Goal: Task Accomplishment & Management: Use online tool/utility

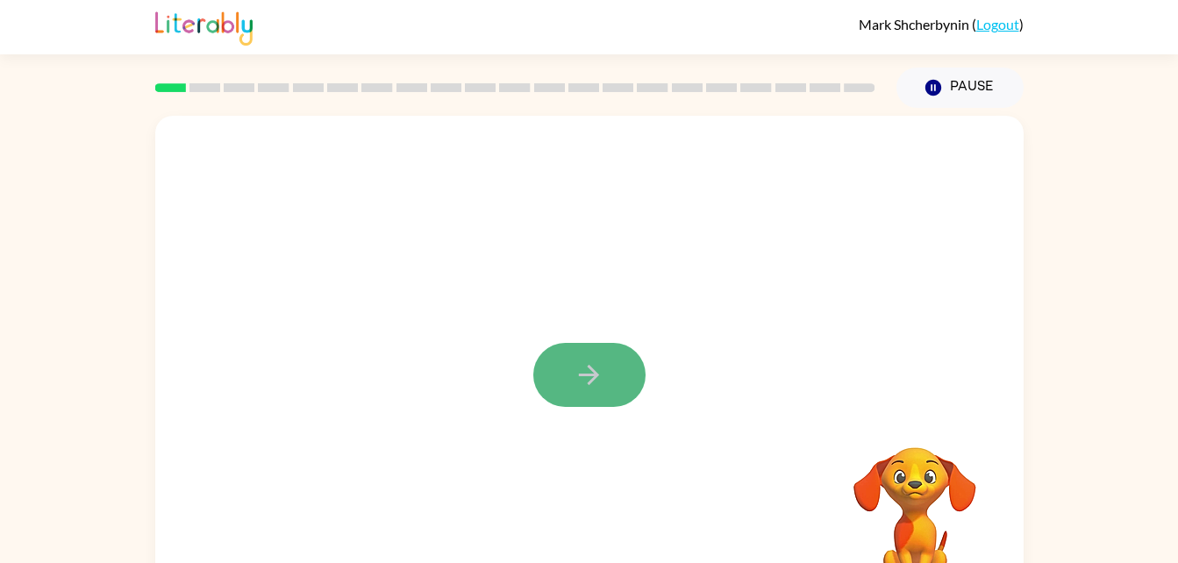
click at [621, 374] on button "button" at bounding box center [589, 375] width 112 height 64
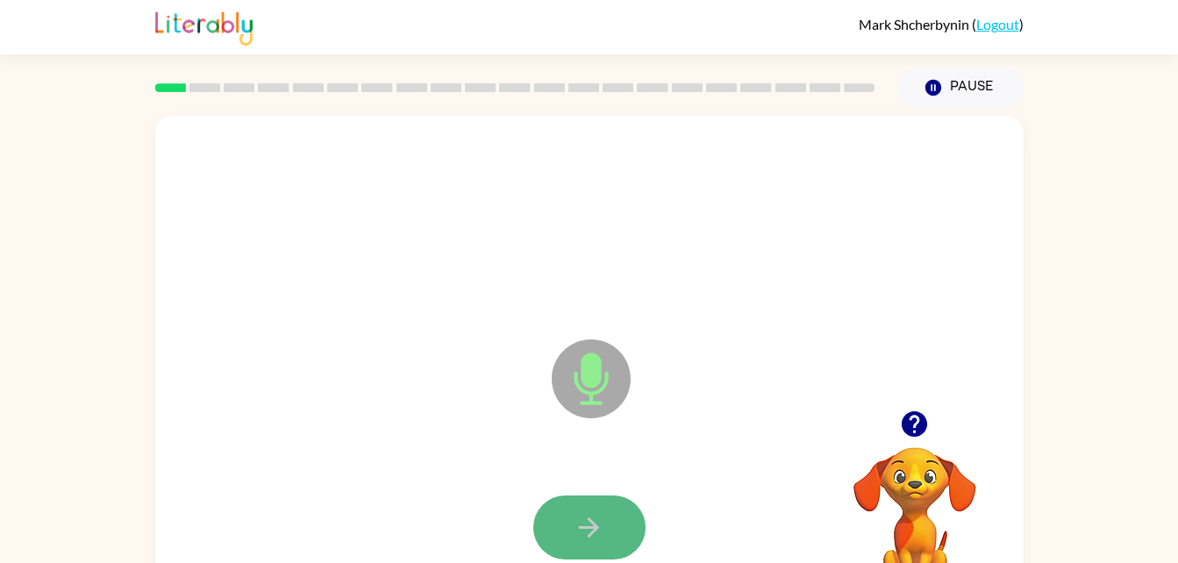
click at [620, 511] on button "button" at bounding box center [589, 528] width 112 height 64
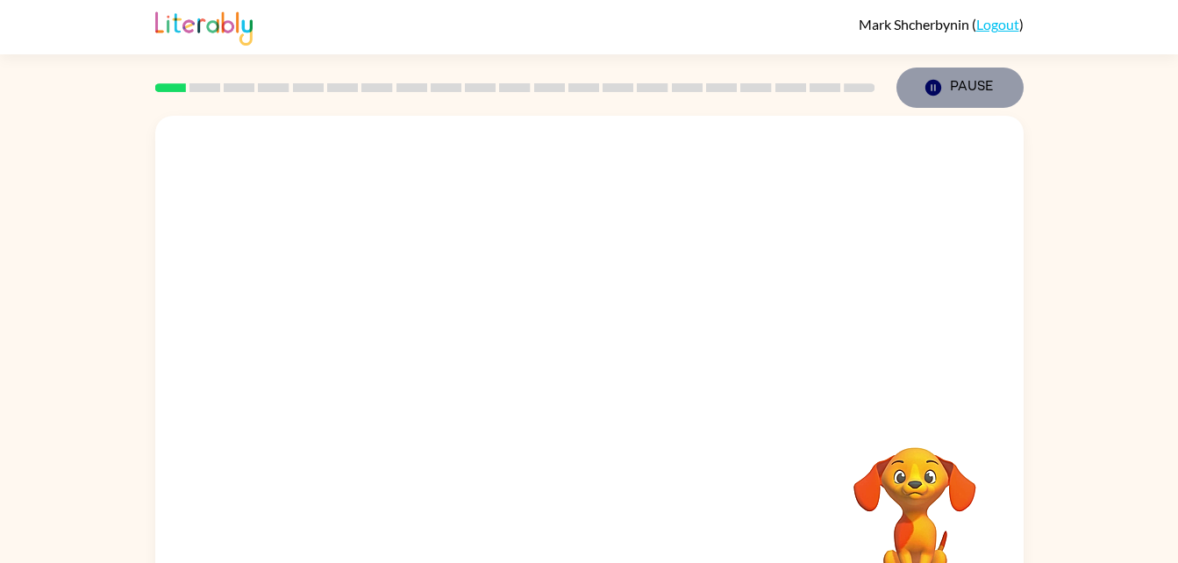
click at [925, 92] on icon "Pause" at bounding box center [932, 87] width 19 height 19
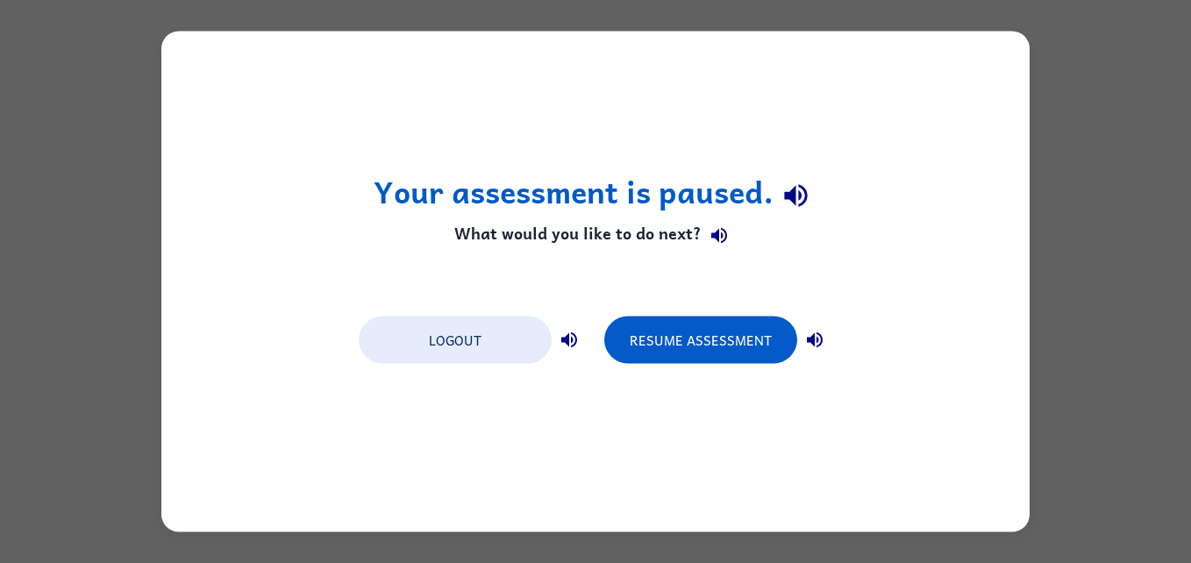
click at [1066, 210] on div "Your assessment is paused. What would you like to do next? Logout Resume Assess…" at bounding box center [595, 281] width 1191 height 563
click at [775, 337] on button "Resume Assessment" at bounding box center [700, 340] width 193 height 47
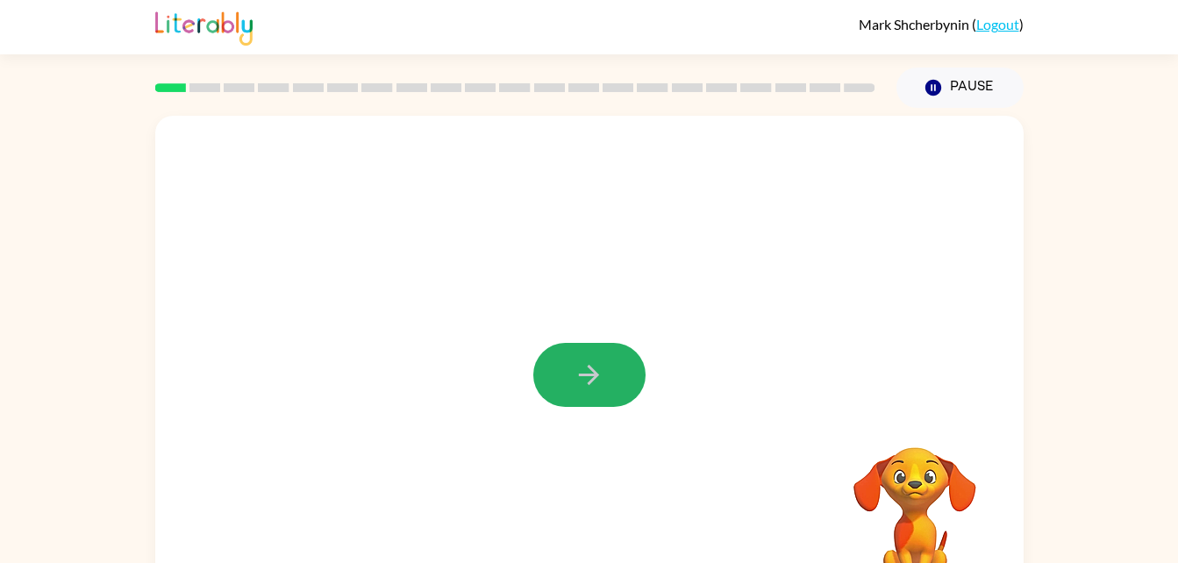
click at [588, 378] on icon "button" at bounding box center [589, 375] width 31 height 31
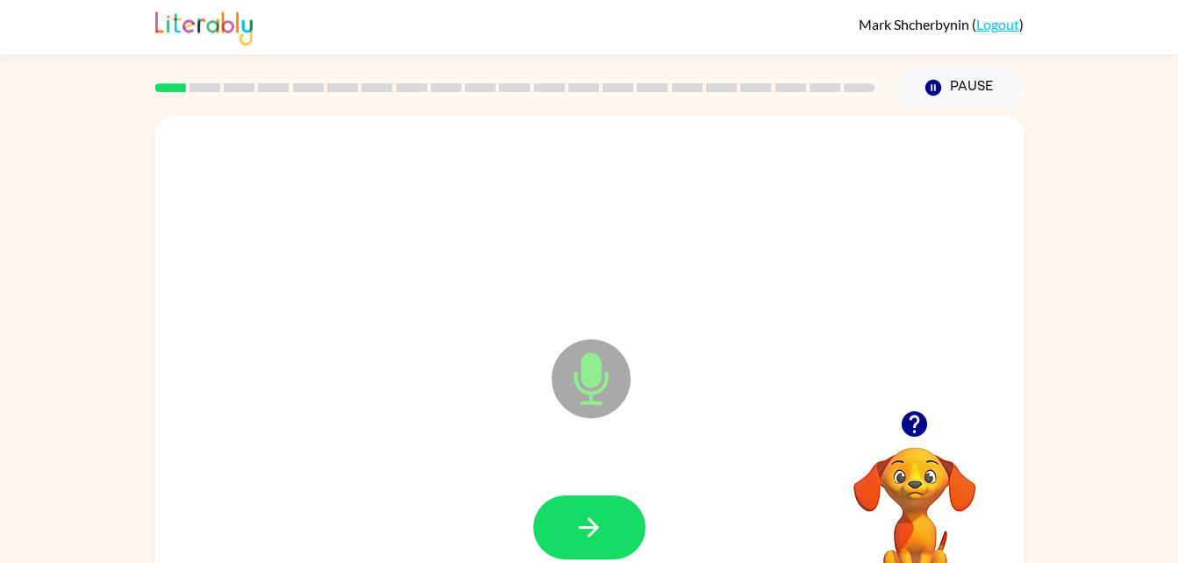
click at [598, 493] on div at bounding box center [589, 528] width 833 height 144
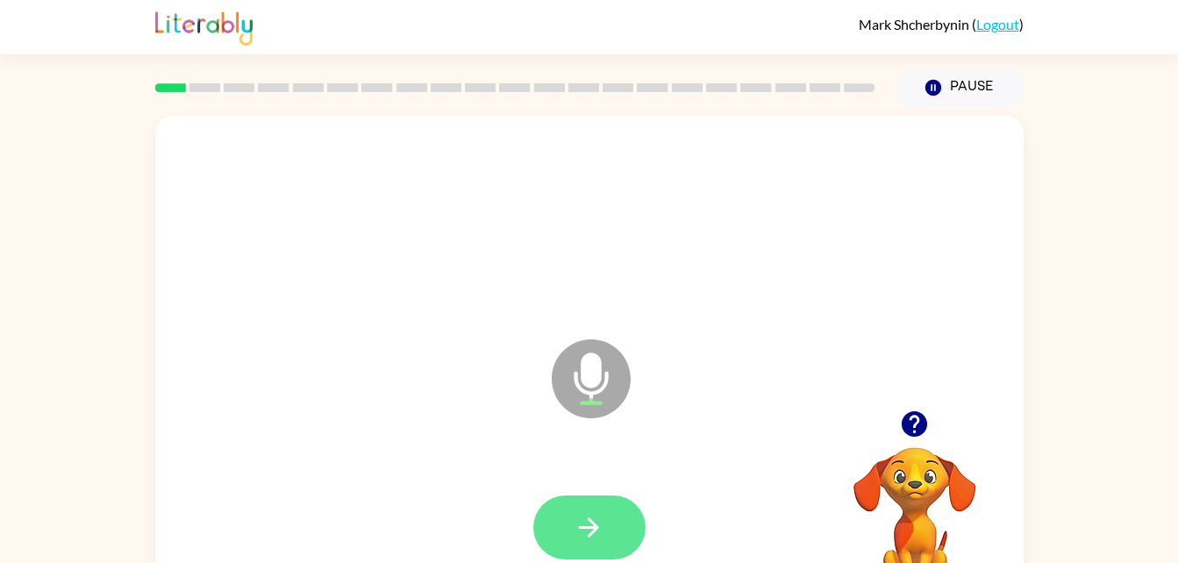
click at [609, 512] on button "button" at bounding box center [589, 528] width 112 height 64
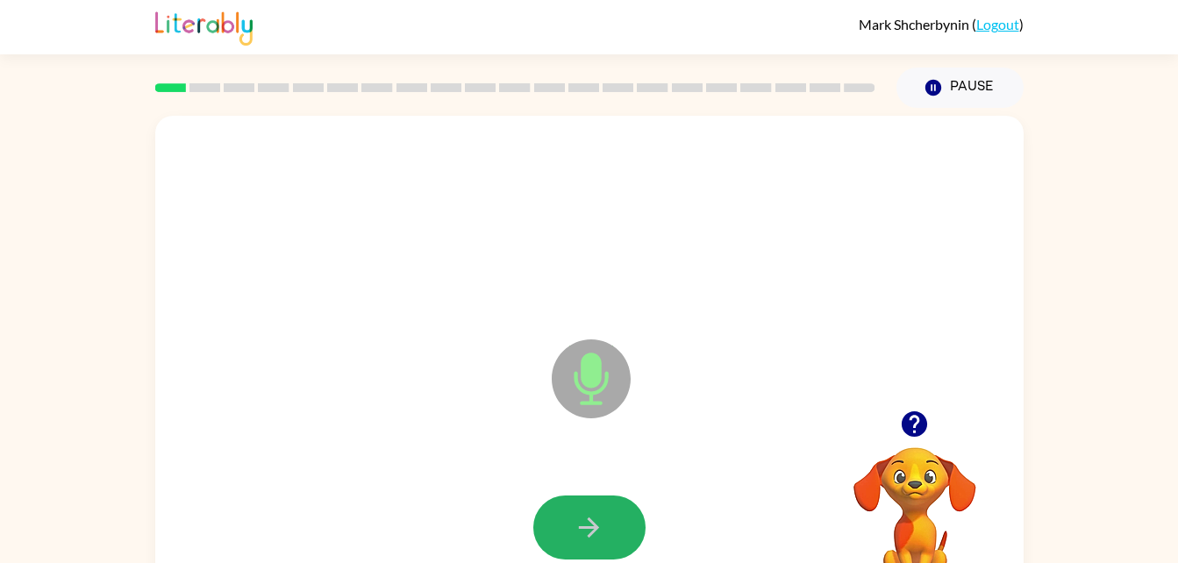
click at [609, 512] on button "button" at bounding box center [589, 528] width 112 height 64
click at [617, 522] on button "button" at bounding box center [589, 528] width 112 height 64
click at [593, 529] on icon "button" at bounding box center [589, 527] width 31 height 31
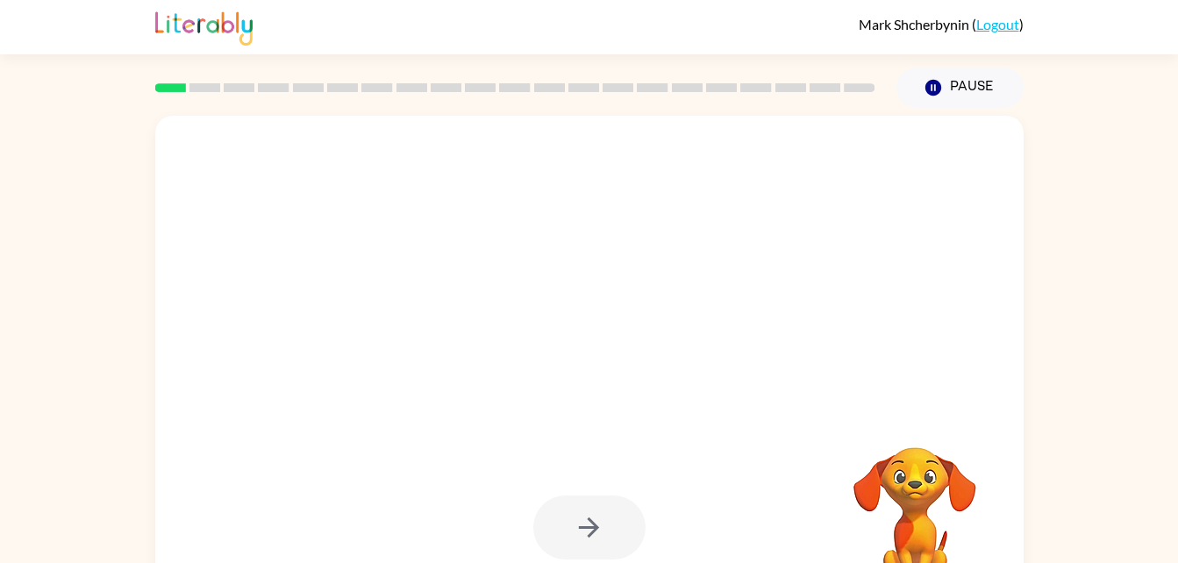
click at [593, 529] on div at bounding box center [589, 528] width 112 height 64
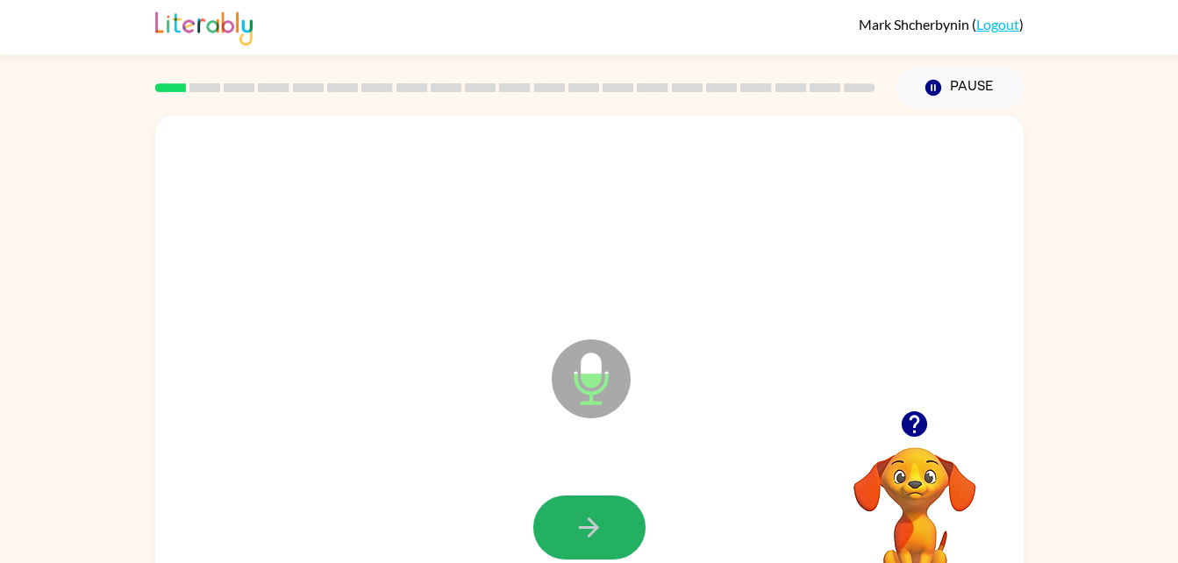
click at [593, 529] on icon "button" at bounding box center [589, 527] width 31 height 31
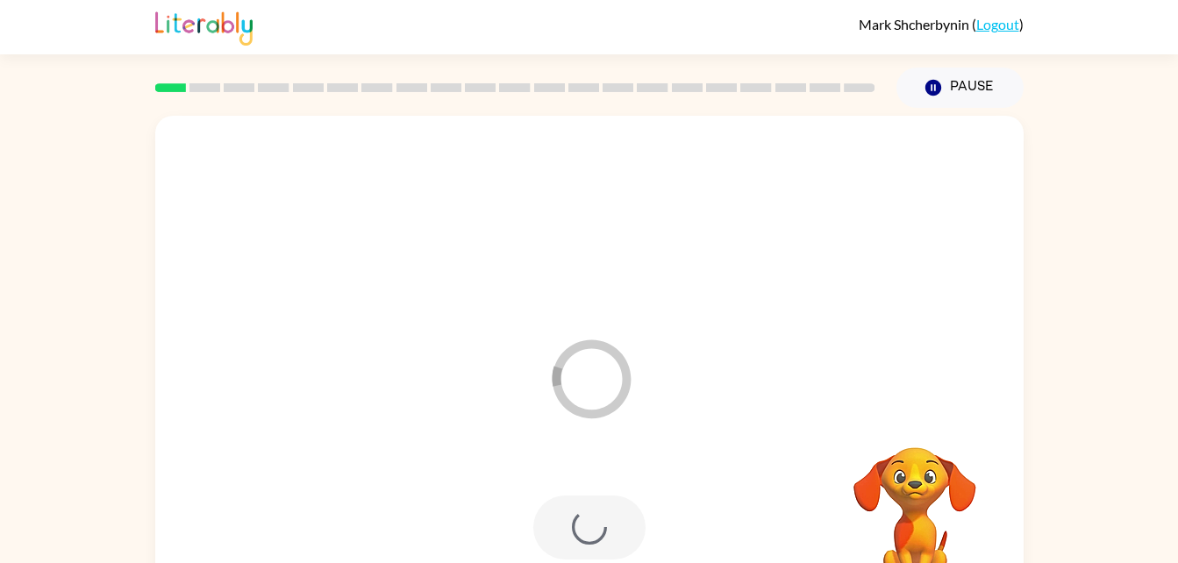
drag, startPoint x: 593, startPoint y: 529, endPoint x: 526, endPoint y: 492, distance: 76.2
click at [526, 492] on div at bounding box center [589, 528] width 833 height 144
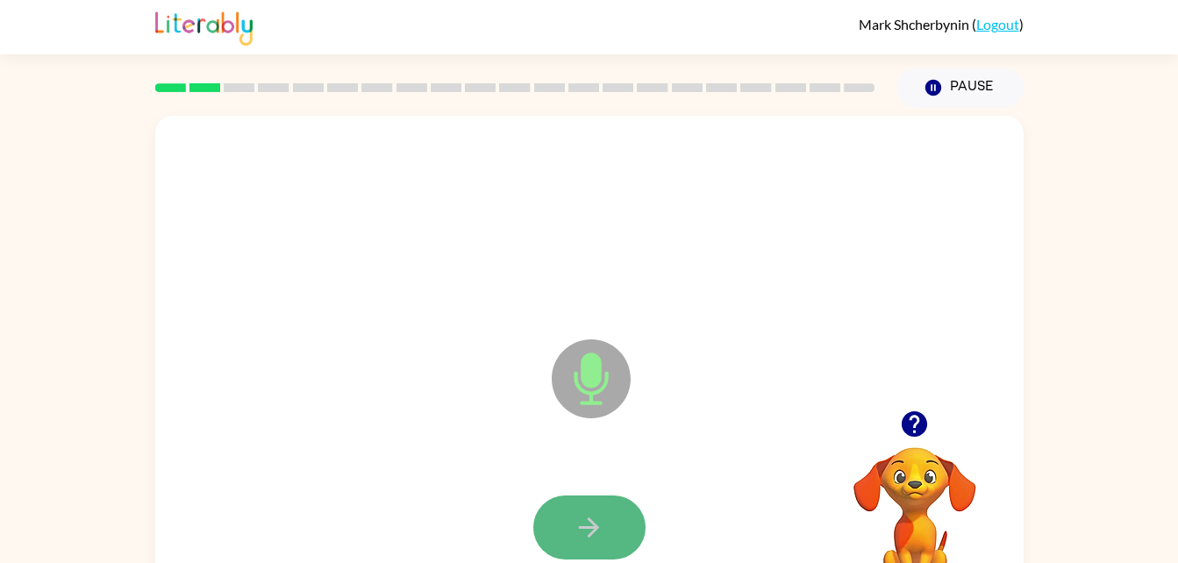
click at [581, 516] on icon "button" at bounding box center [589, 527] width 31 height 31
click at [585, 499] on button "button" at bounding box center [589, 528] width 112 height 64
click at [621, 520] on button "button" at bounding box center [589, 528] width 112 height 64
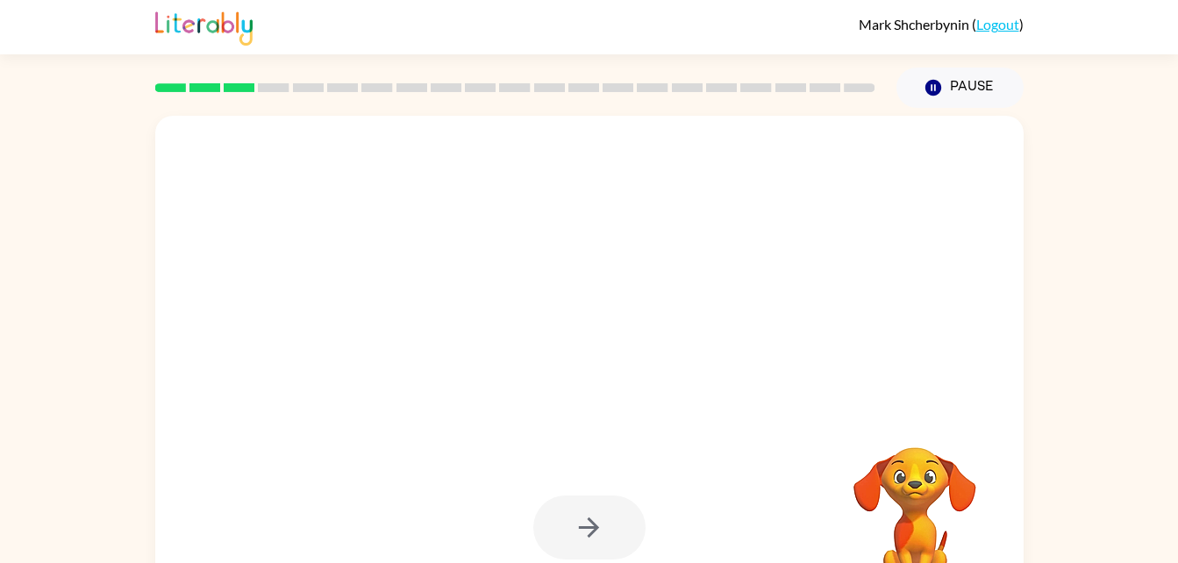
click at [560, 519] on div at bounding box center [589, 528] width 112 height 64
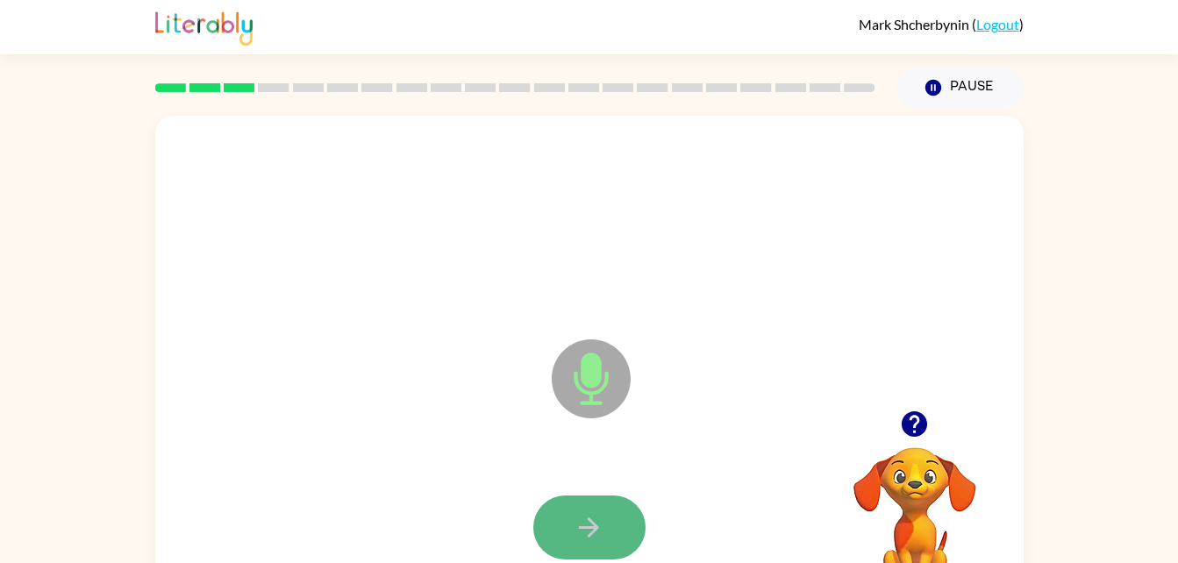
click at [618, 503] on button "button" at bounding box center [589, 528] width 112 height 64
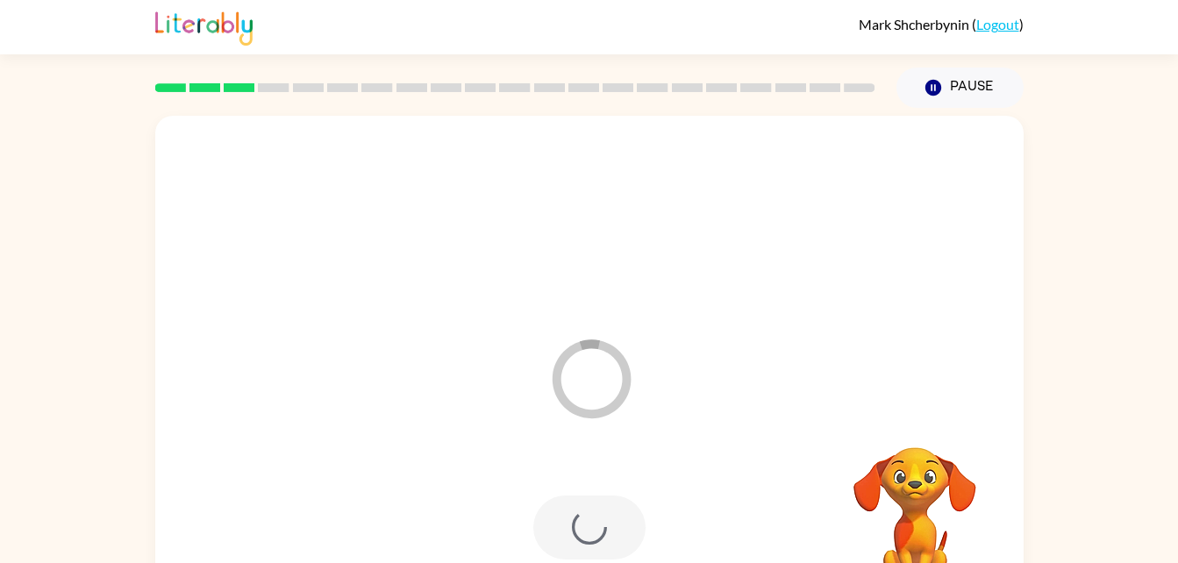
drag, startPoint x: 998, startPoint y: 418, endPoint x: 970, endPoint y: 608, distance: 191.5
click at [970, 562] on html "Mark Shcherbynin ( Logout ) Pause Pause Loader Your response is being sent to o…" at bounding box center [589, 308] width 1178 height 617
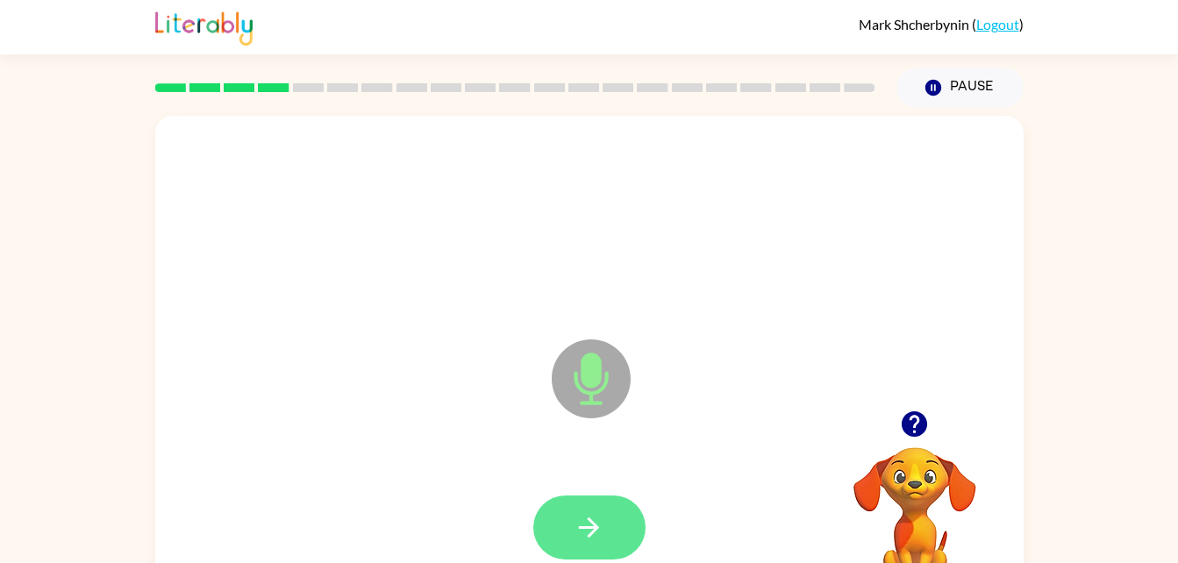
click at [624, 514] on button "button" at bounding box center [589, 528] width 112 height 64
click at [596, 528] on icon "button" at bounding box center [589, 527] width 20 height 20
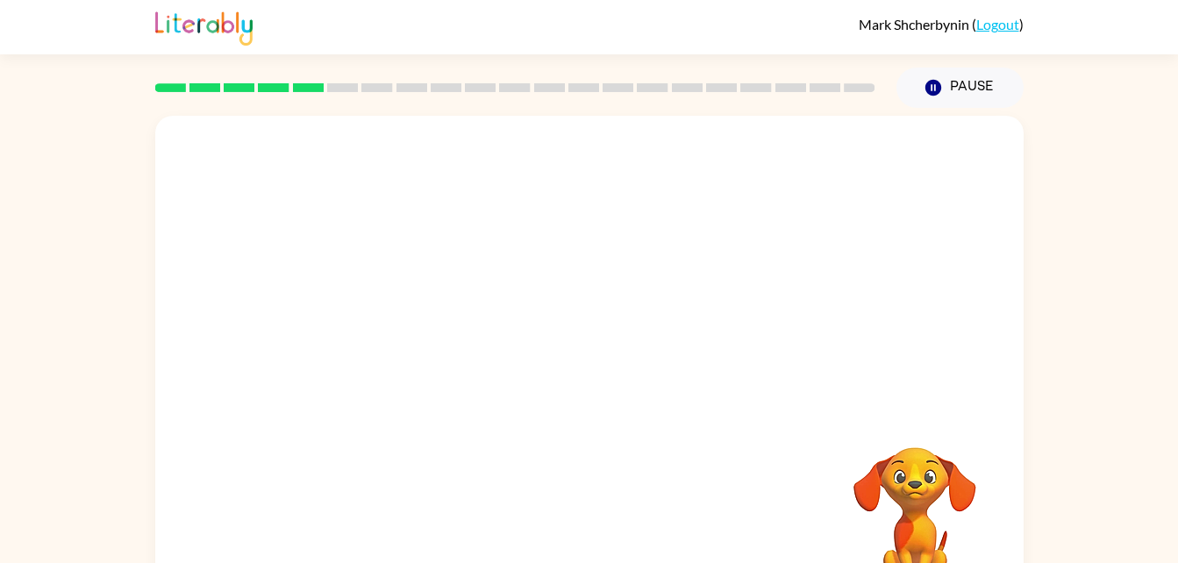
click at [930, 520] on video "Your browser must support playing .mp4 files to use Literably. Please try using…" at bounding box center [914, 507] width 175 height 175
click at [939, 498] on video "Your browser must support playing .mp4 files to use Literably. Please try using…" at bounding box center [914, 507] width 175 height 175
click at [917, 480] on video "Your browser must support playing .mp4 files to use Literably. Please try using…" at bounding box center [914, 507] width 175 height 175
click at [916, 495] on video "Your browser must support playing .mp4 files to use Literably. Please try using…" at bounding box center [914, 507] width 175 height 175
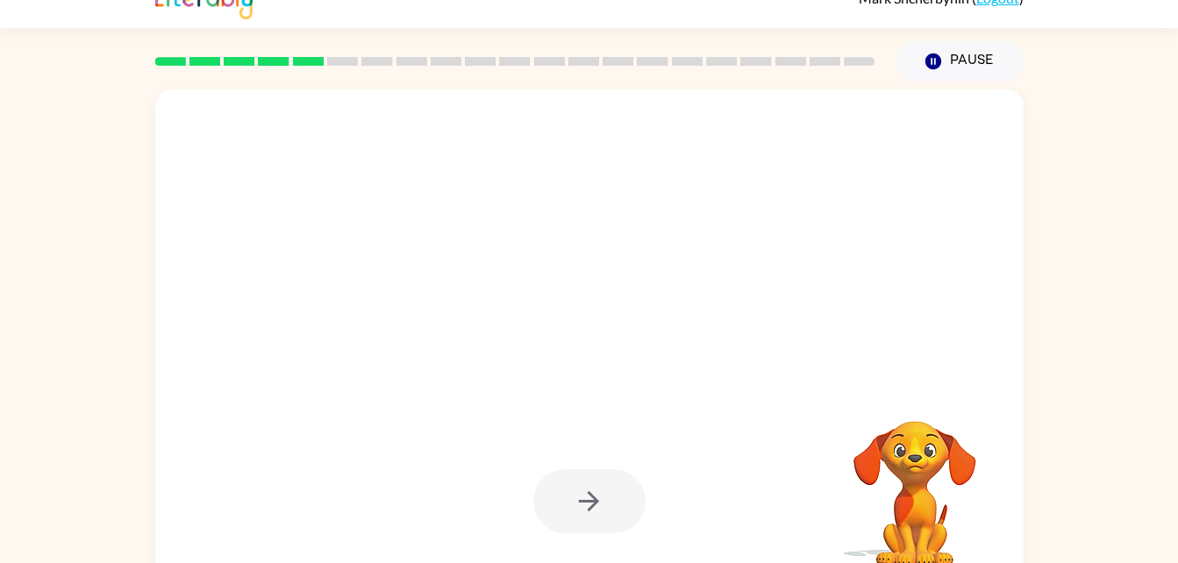
scroll to position [38, 0]
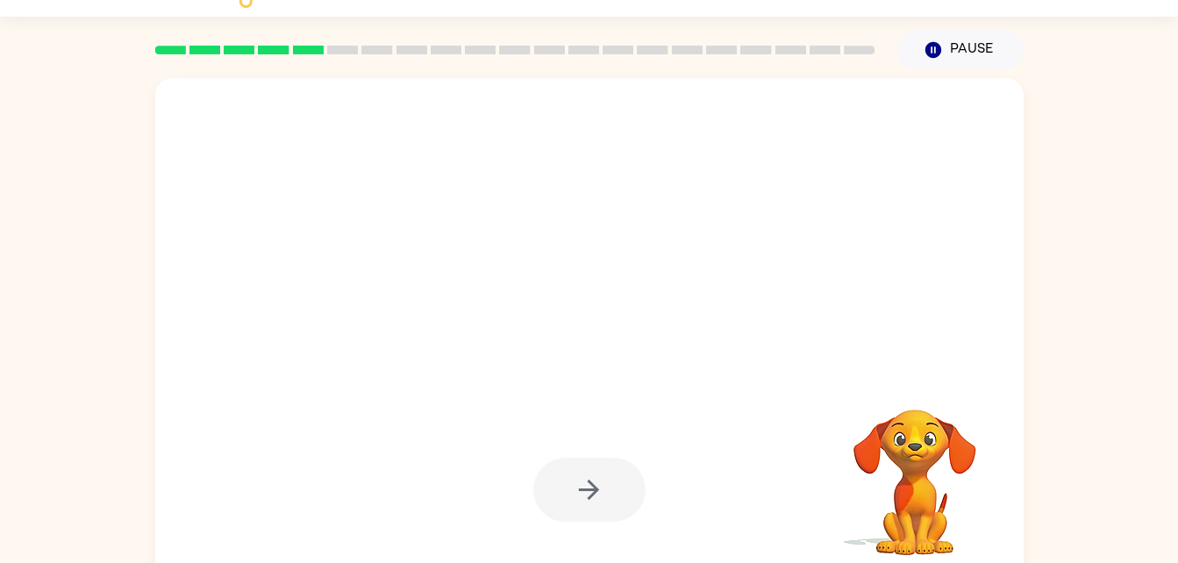
click at [600, 504] on div at bounding box center [589, 490] width 112 height 64
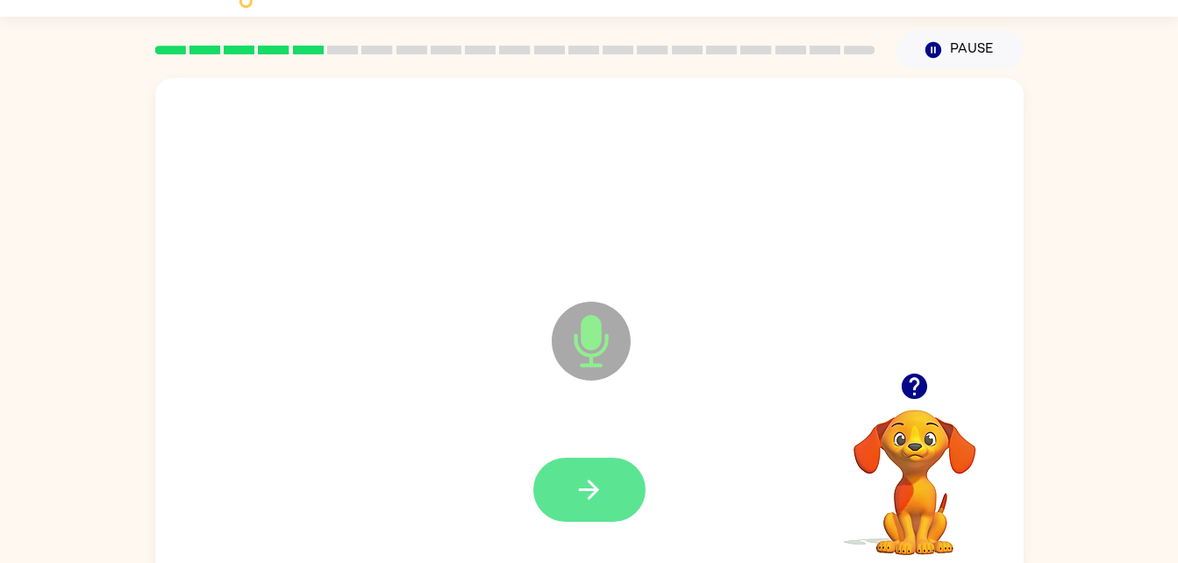
click at [591, 503] on icon "button" at bounding box center [589, 489] width 31 height 31
click at [597, 481] on icon "button" at bounding box center [589, 489] width 31 height 31
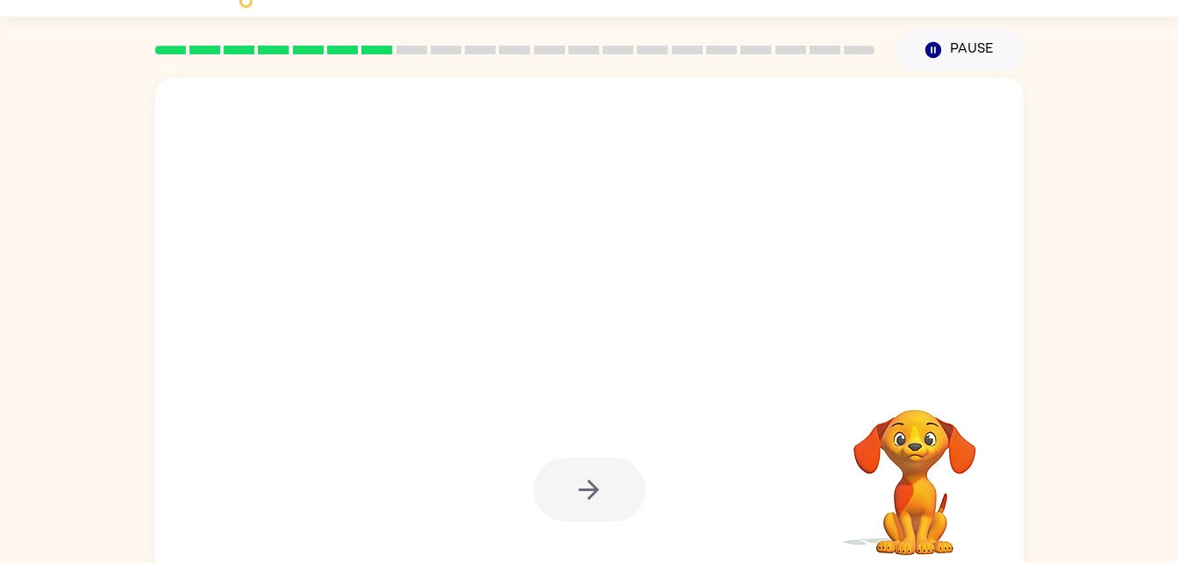
drag, startPoint x: 597, startPoint y: 481, endPoint x: 496, endPoint y: 446, distance: 107.9
click at [496, 446] on div at bounding box center [589, 490] width 833 height 144
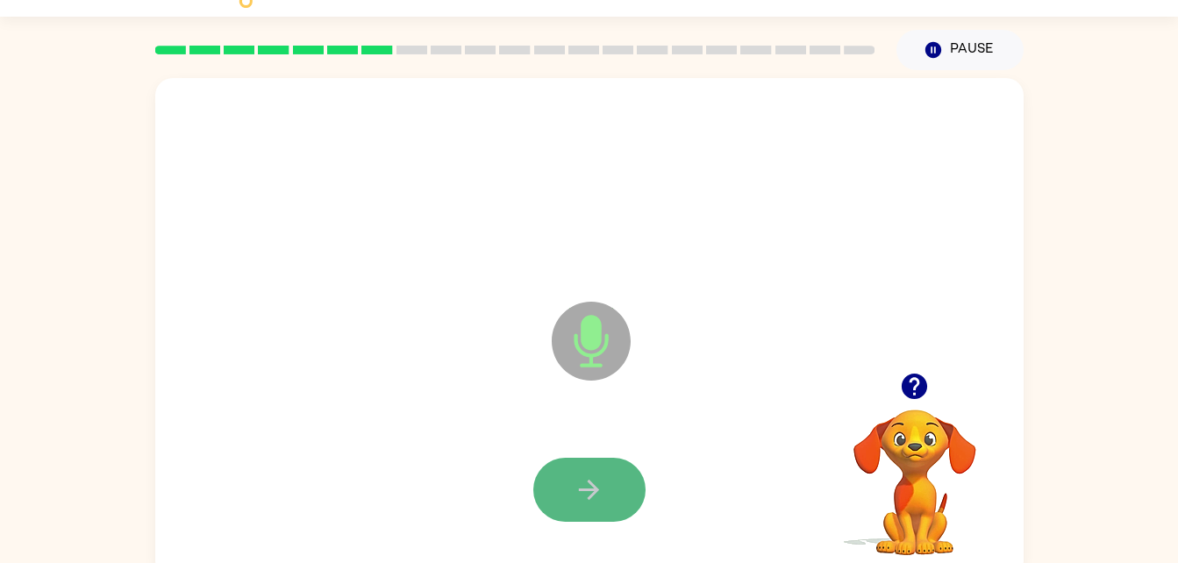
click at [592, 483] on icon "button" at bounding box center [589, 490] width 20 height 20
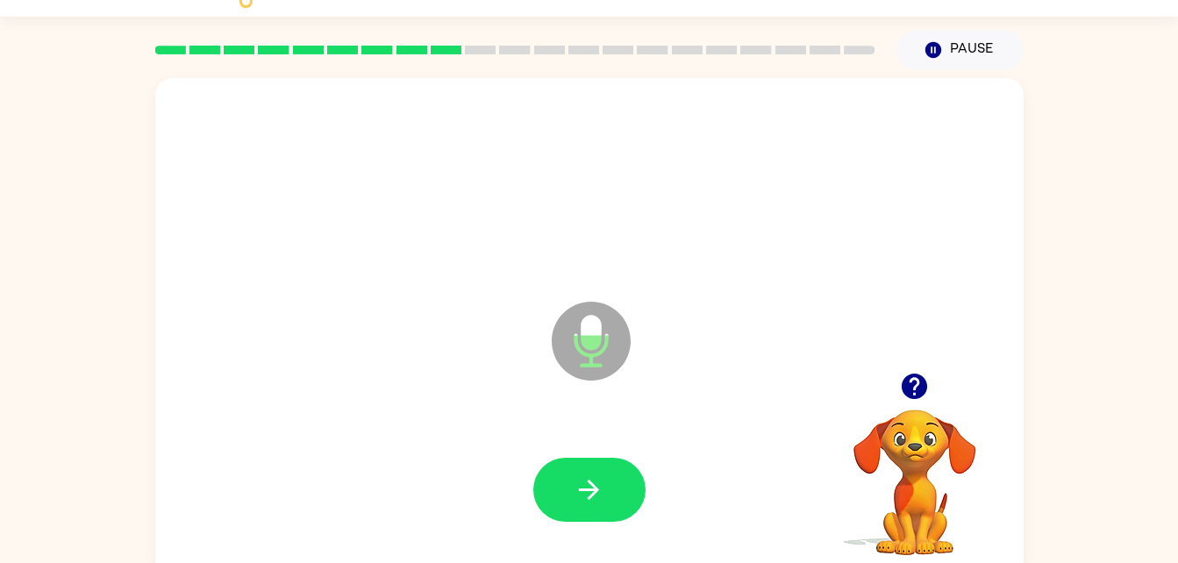
click at [784, 191] on div at bounding box center [589, 185] width 833 height 144
click at [603, 462] on button "button" at bounding box center [589, 490] width 112 height 64
click at [599, 476] on icon "button" at bounding box center [589, 489] width 31 height 31
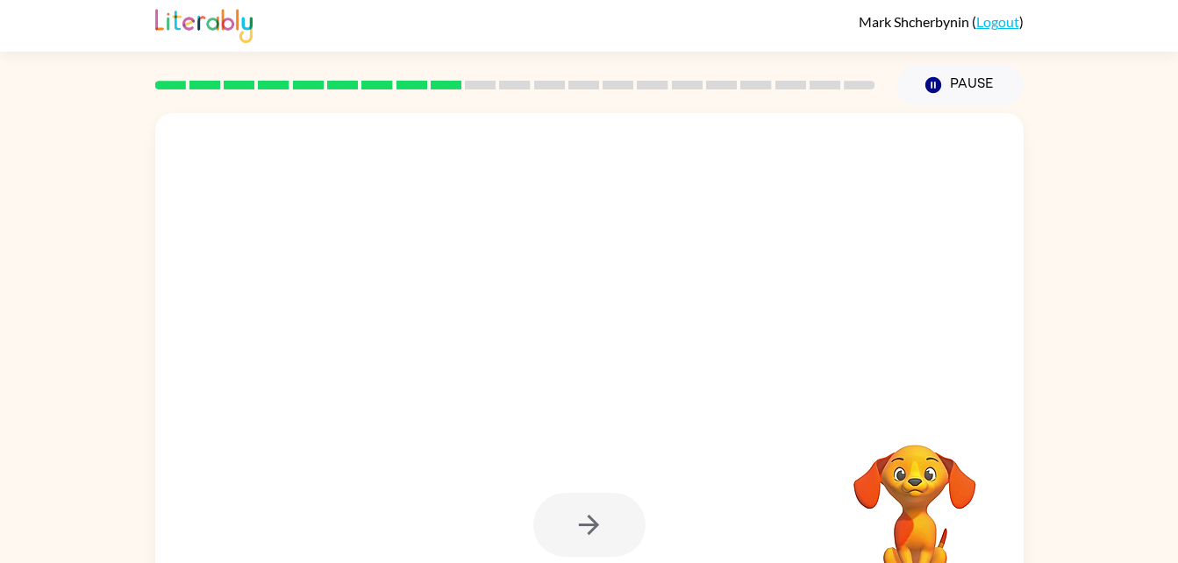
scroll to position [0, 0]
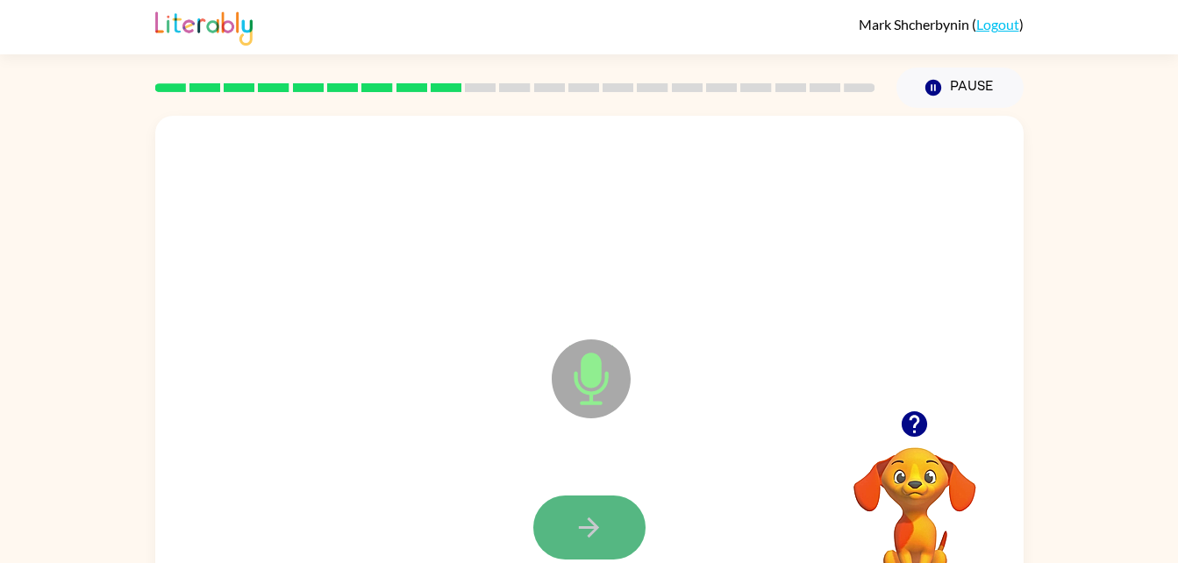
click at [565, 548] on button "button" at bounding box center [589, 528] width 112 height 64
click at [613, 543] on button "button" at bounding box center [589, 528] width 112 height 64
click at [567, 539] on button "button" at bounding box center [589, 528] width 112 height 64
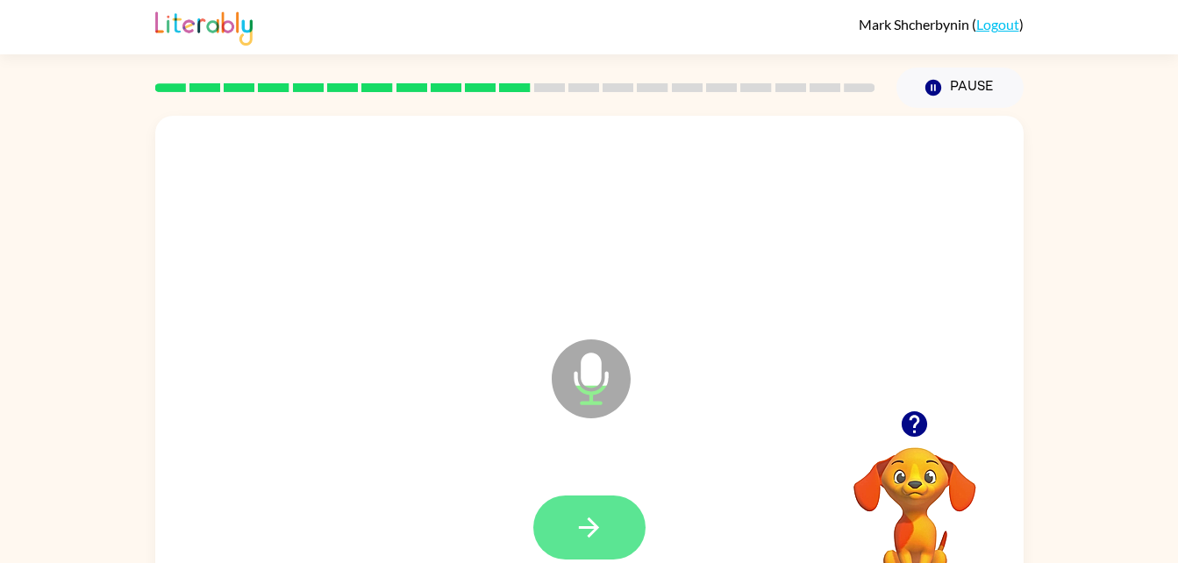
click at [576, 544] on button "button" at bounding box center [589, 528] width 112 height 64
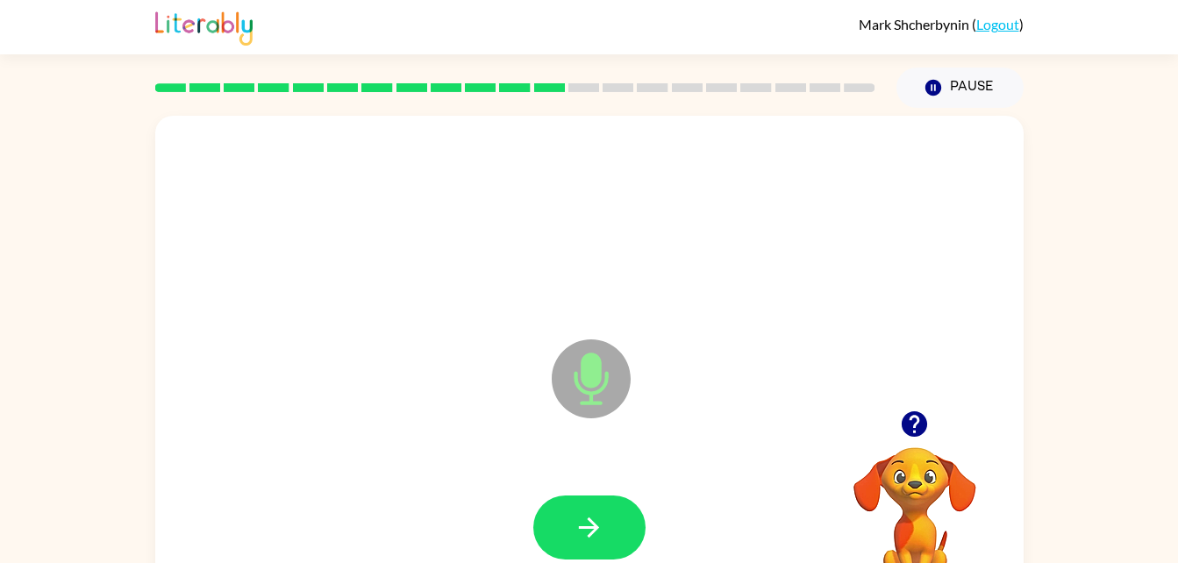
click at [576, 544] on button "button" at bounding box center [589, 528] width 112 height 64
click at [579, 530] on icon "button" at bounding box center [589, 527] width 31 height 31
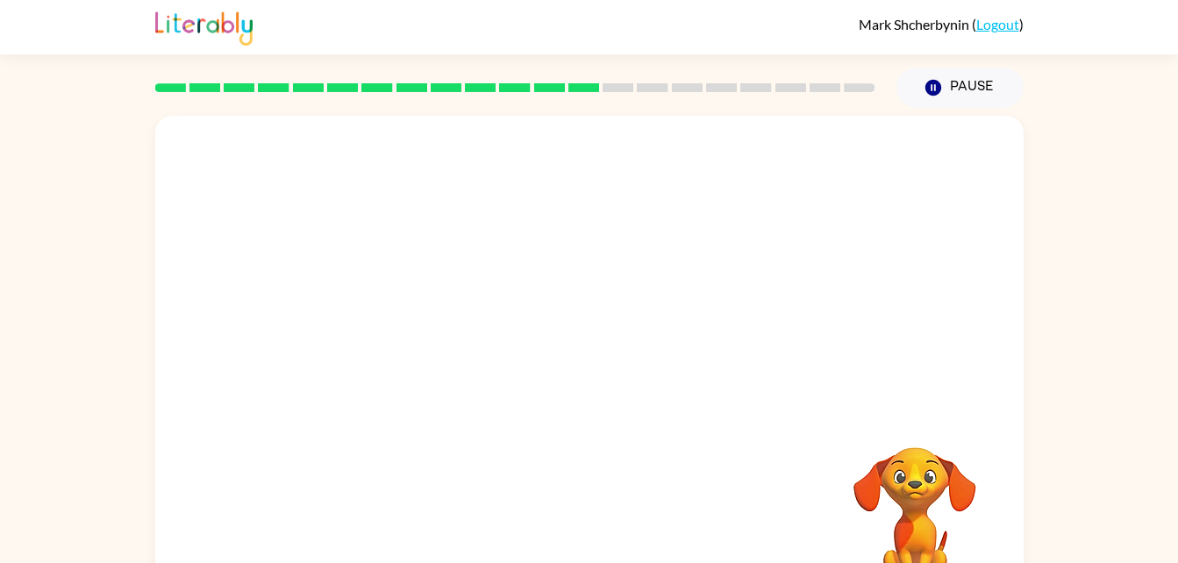
click at [895, 481] on video "Your browser must support playing .mp4 files to use Literably. Please try using…" at bounding box center [914, 507] width 175 height 175
drag, startPoint x: 895, startPoint y: 481, endPoint x: 801, endPoint y: 445, distance: 100.5
click at [801, 445] on div "Your browser must support playing .mp4 files to use Literably. Please try using…" at bounding box center [589, 366] width 868 height 501
click at [917, 477] on video "Your browser must support playing .mp4 files to use Literably. Please try using…" at bounding box center [914, 507] width 175 height 175
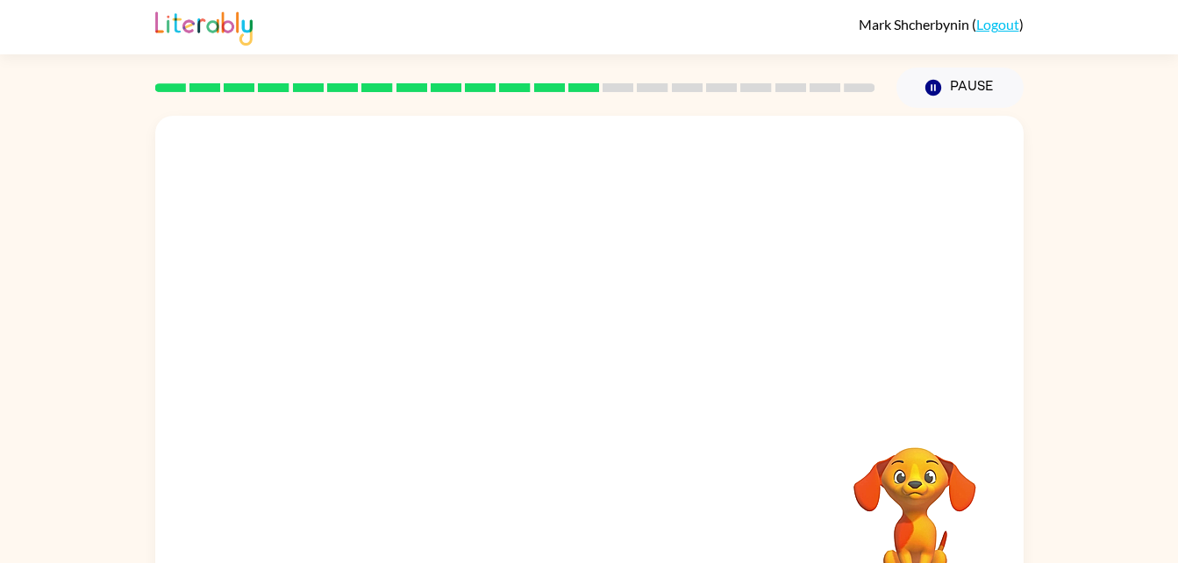
click at [917, 477] on video "Your browser must support playing .mp4 files to use Literably. Please try using…" at bounding box center [914, 507] width 175 height 175
drag, startPoint x: 917, startPoint y: 477, endPoint x: 907, endPoint y: 471, distance: 12.2
click at [907, 471] on video "Your browser must support playing .mp4 files to use Literably. Please try using…" at bounding box center [914, 507] width 175 height 175
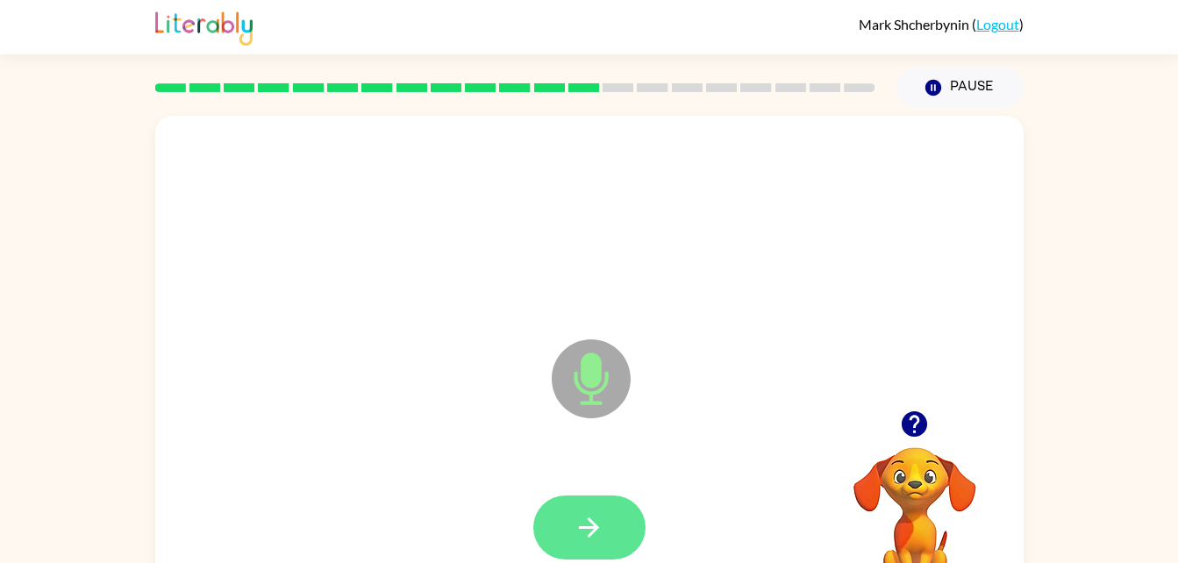
click at [566, 519] on button "button" at bounding box center [589, 528] width 112 height 64
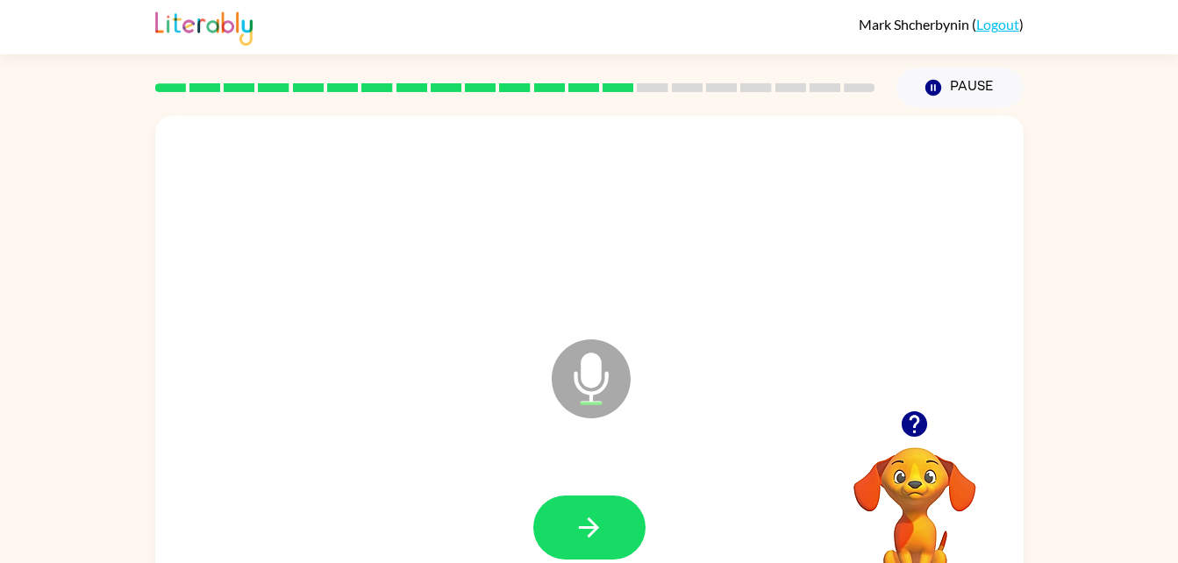
drag, startPoint x: 566, startPoint y: 519, endPoint x: 460, endPoint y: 421, distance: 144.6
click at [460, 421] on div "Microphone The Microphone is here when it is your turn to talk" at bounding box center [589, 366] width 868 height 501
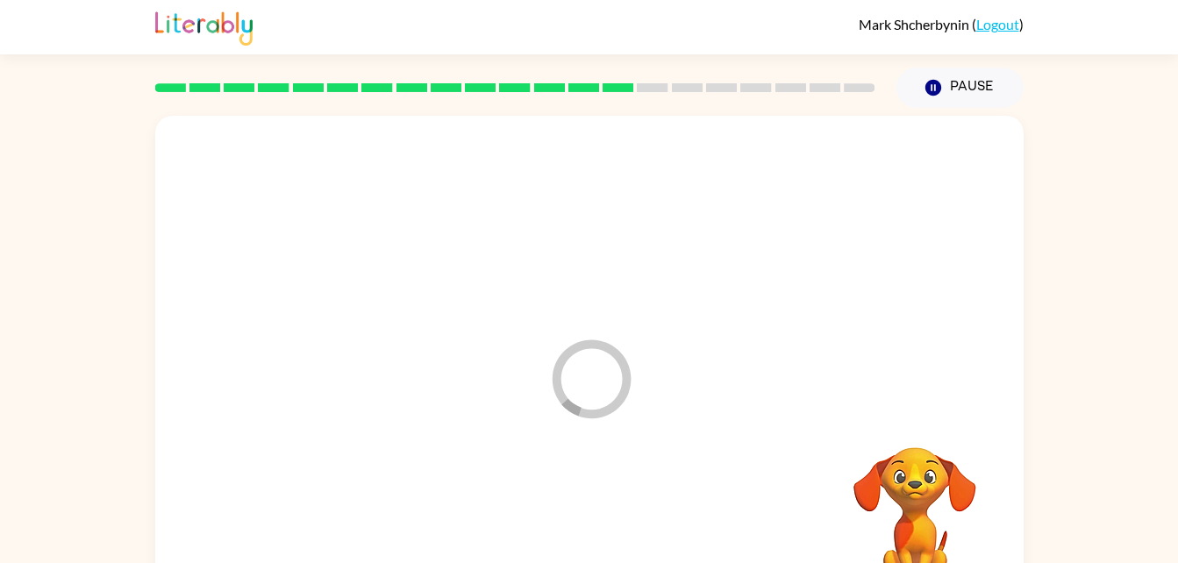
click at [584, 494] on div at bounding box center [589, 528] width 833 height 144
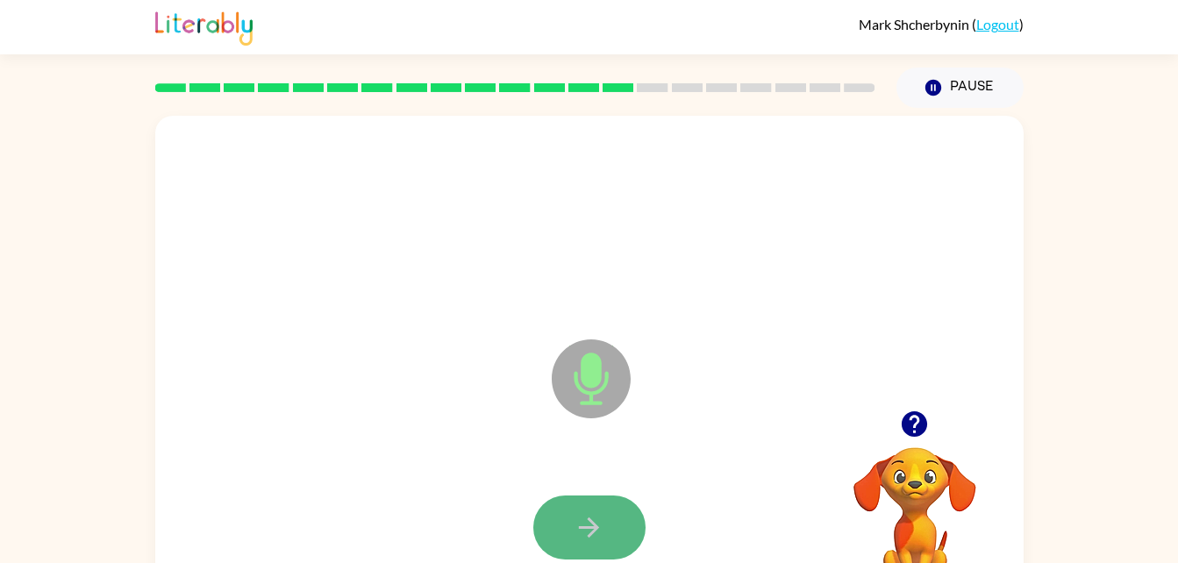
click at [602, 541] on icon "button" at bounding box center [589, 527] width 31 height 31
click at [587, 515] on icon "button" at bounding box center [589, 527] width 31 height 31
click at [617, 527] on button "button" at bounding box center [589, 528] width 112 height 64
click at [606, 534] on button "button" at bounding box center [589, 528] width 112 height 64
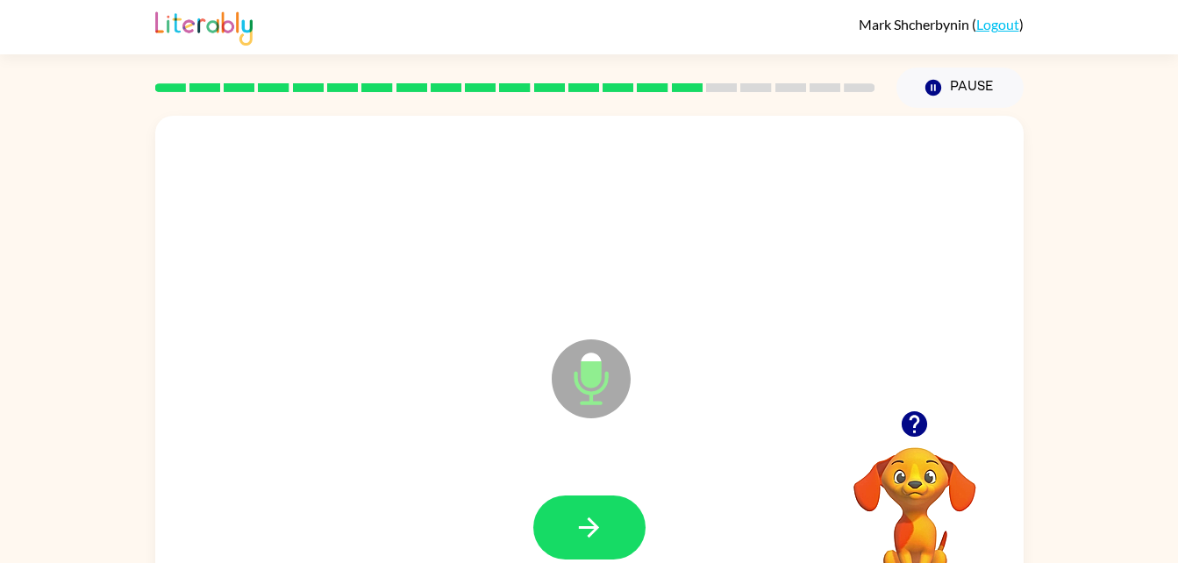
click at [606, 534] on button "button" at bounding box center [589, 528] width 112 height 64
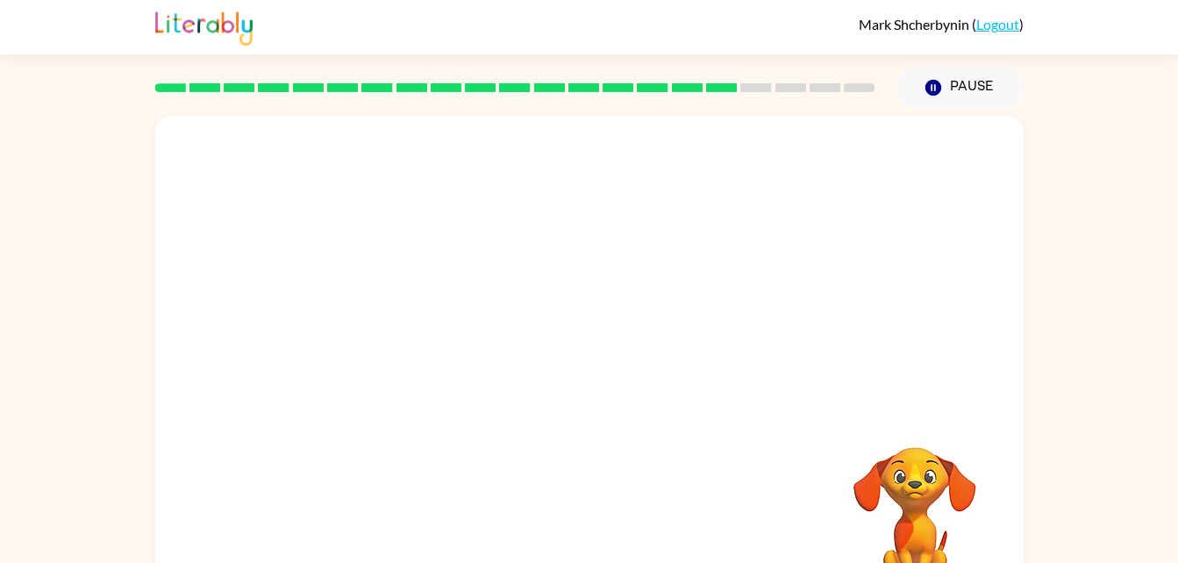
click at [606, 534] on div "Your browser must support playing .mp4 files to use Literably. Please try using…" at bounding box center [589, 366] width 868 height 501
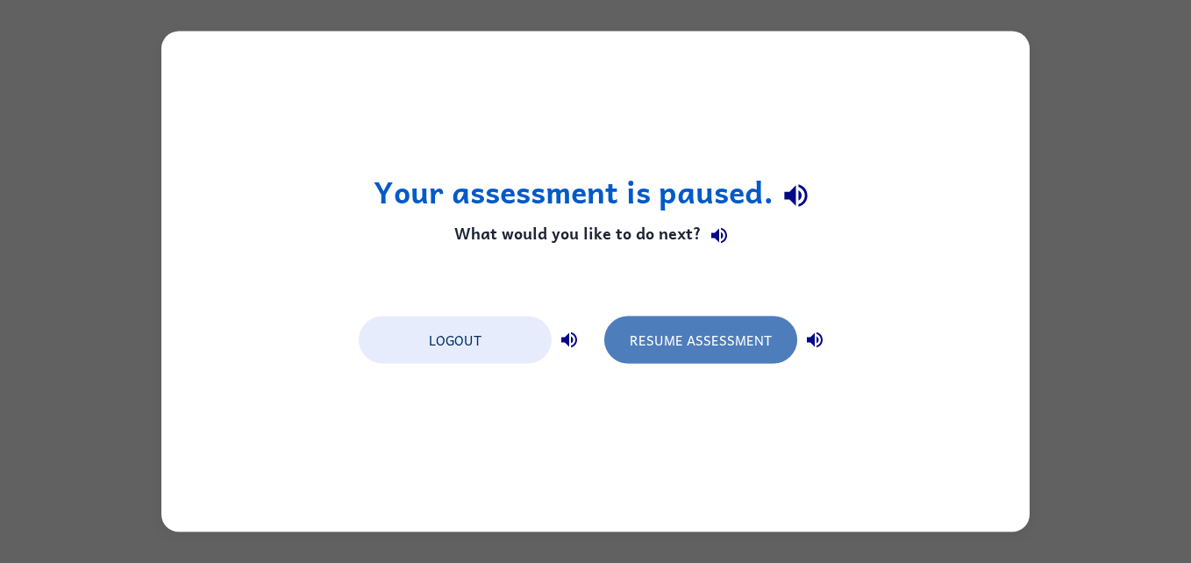
click at [630, 317] on button "Resume Assessment" at bounding box center [700, 340] width 193 height 47
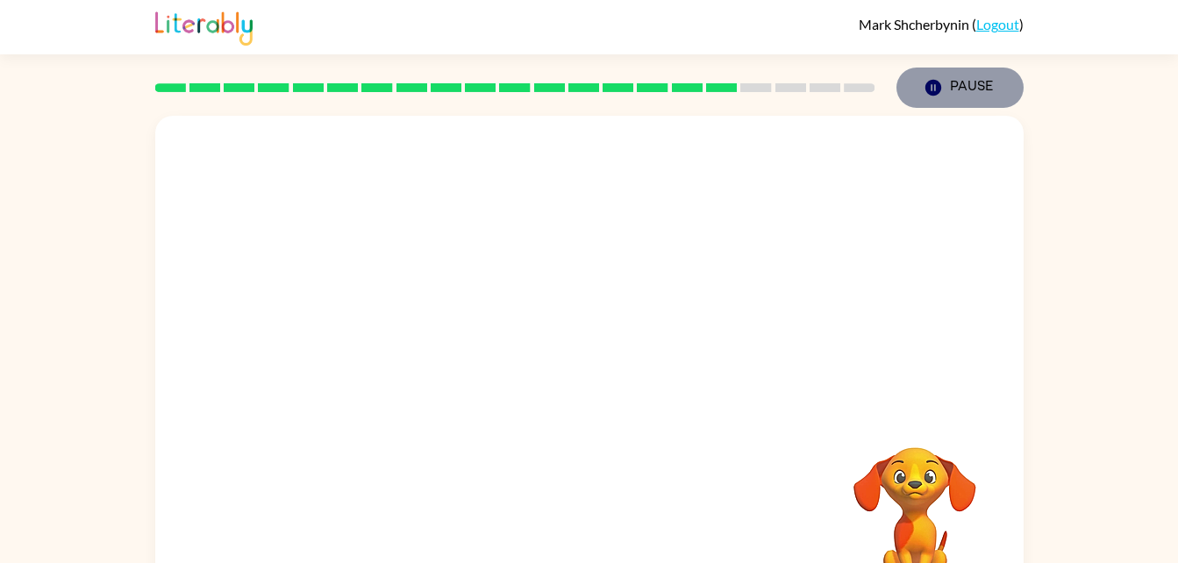
click at [975, 83] on button "Pause Pause" at bounding box center [959, 88] width 127 height 40
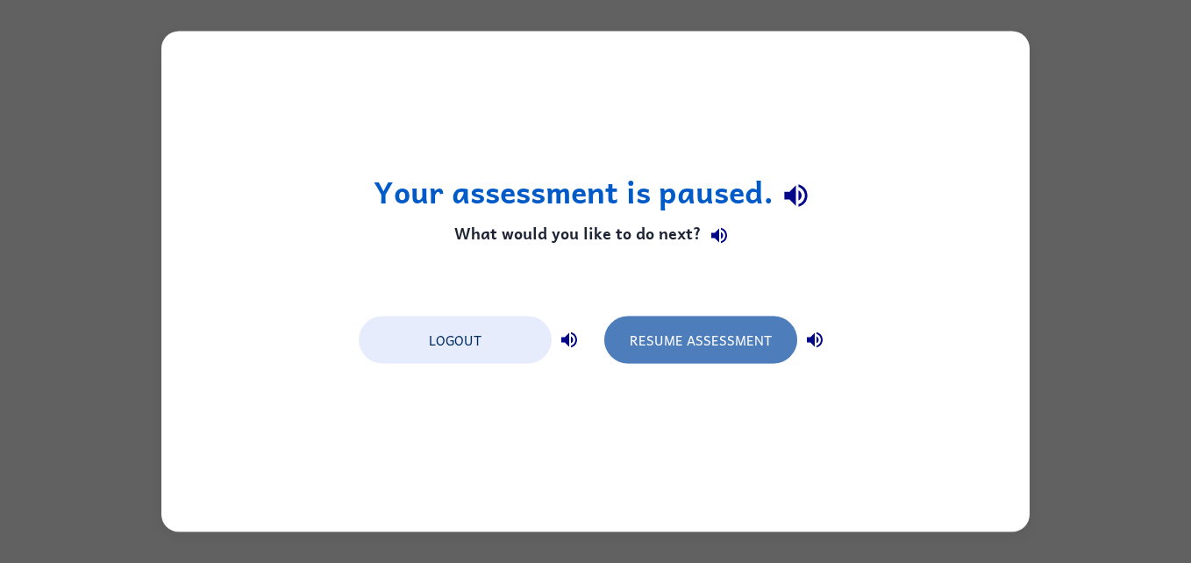
click at [736, 344] on button "Resume Assessment" at bounding box center [700, 340] width 193 height 47
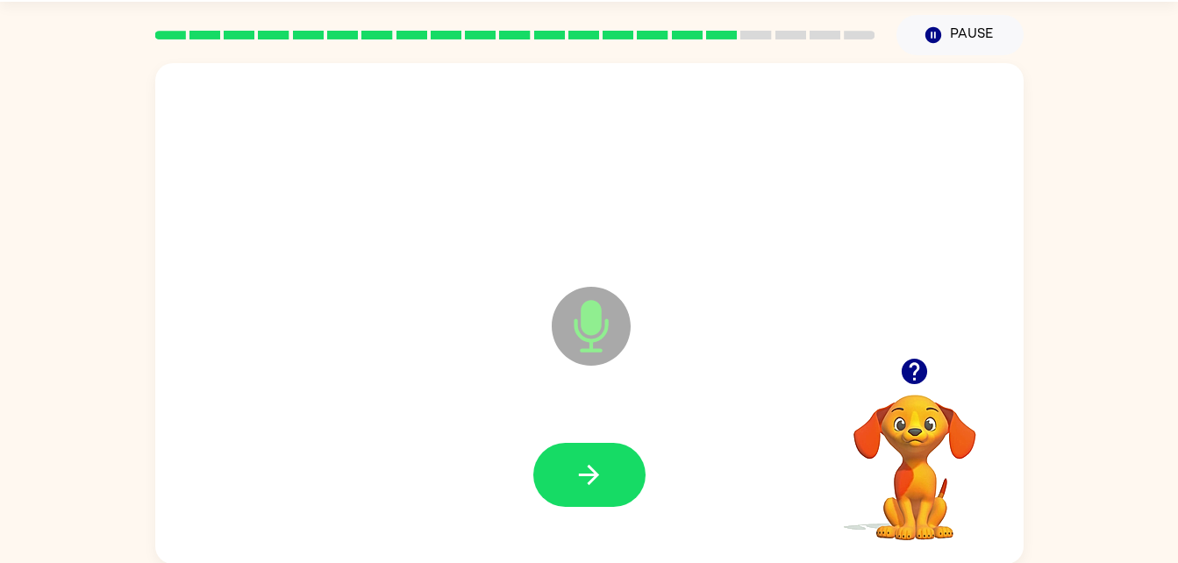
scroll to position [53, 0]
click at [604, 471] on button "button" at bounding box center [589, 475] width 112 height 64
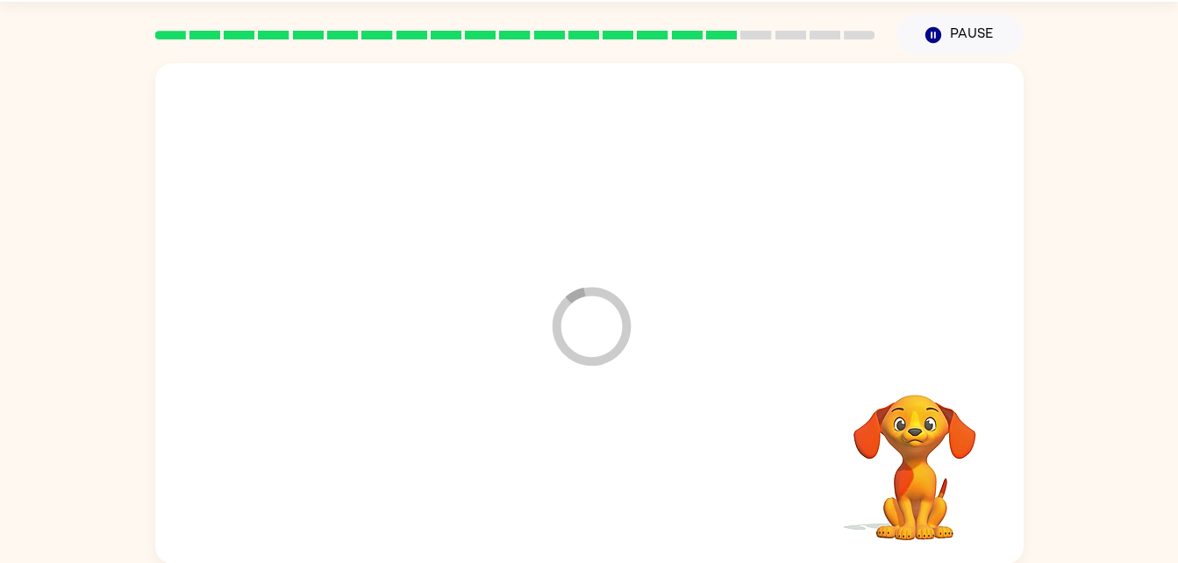
click at [604, 471] on div at bounding box center [589, 475] width 833 height 144
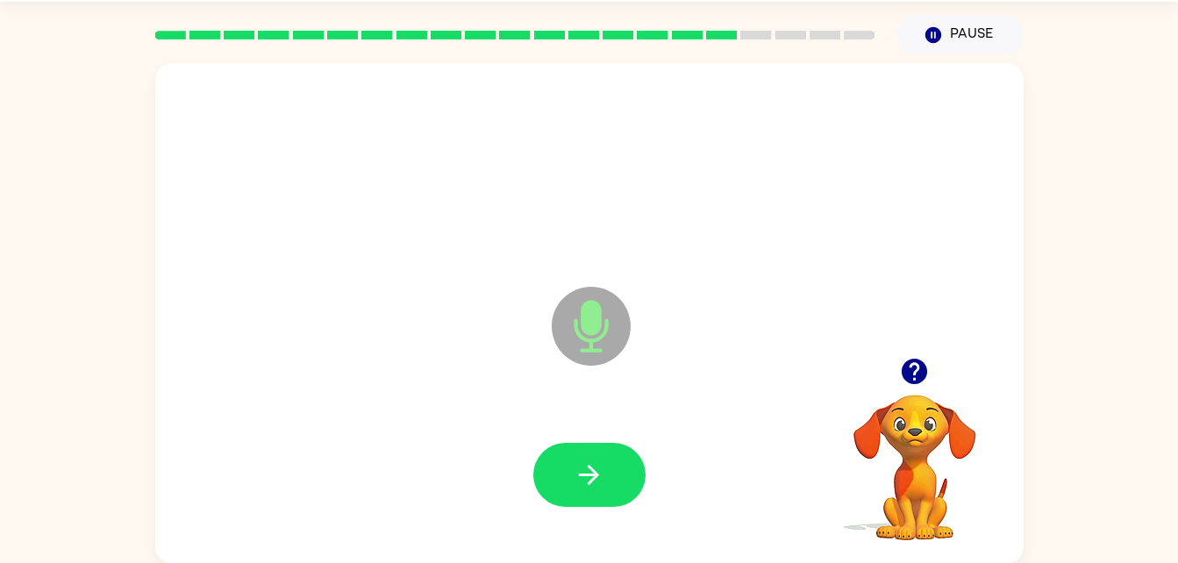
drag, startPoint x: 604, startPoint y: 471, endPoint x: 460, endPoint y: 380, distance: 170.3
click at [460, 380] on div "Microphone The Microphone is here when it is your turn to talk" at bounding box center [589, 313] width 868 height 501
click at [572, 450] on button "button" at bounding box center [589, 475] width 112 height 64
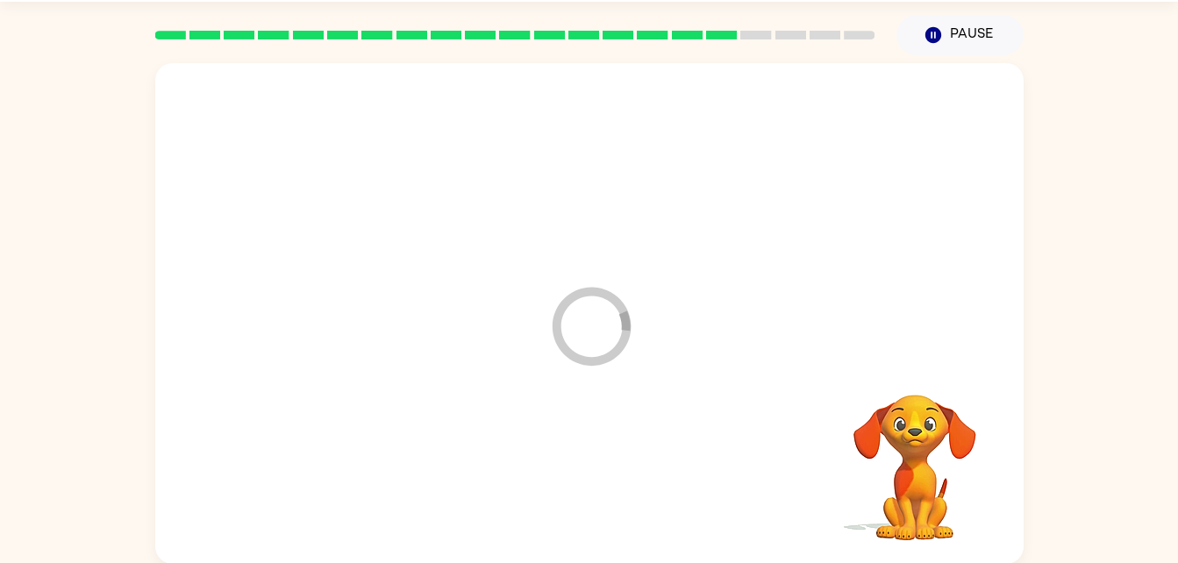
scroll to position [53, 0]
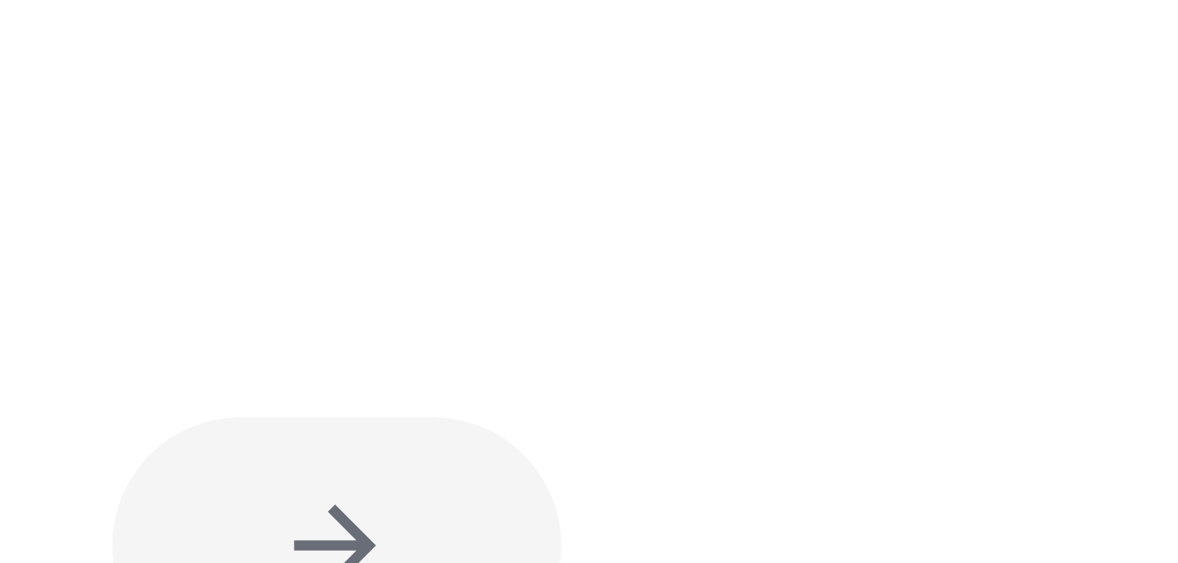
click at [624, 468] on div at bounding box center [589, 474] width 112 height 64
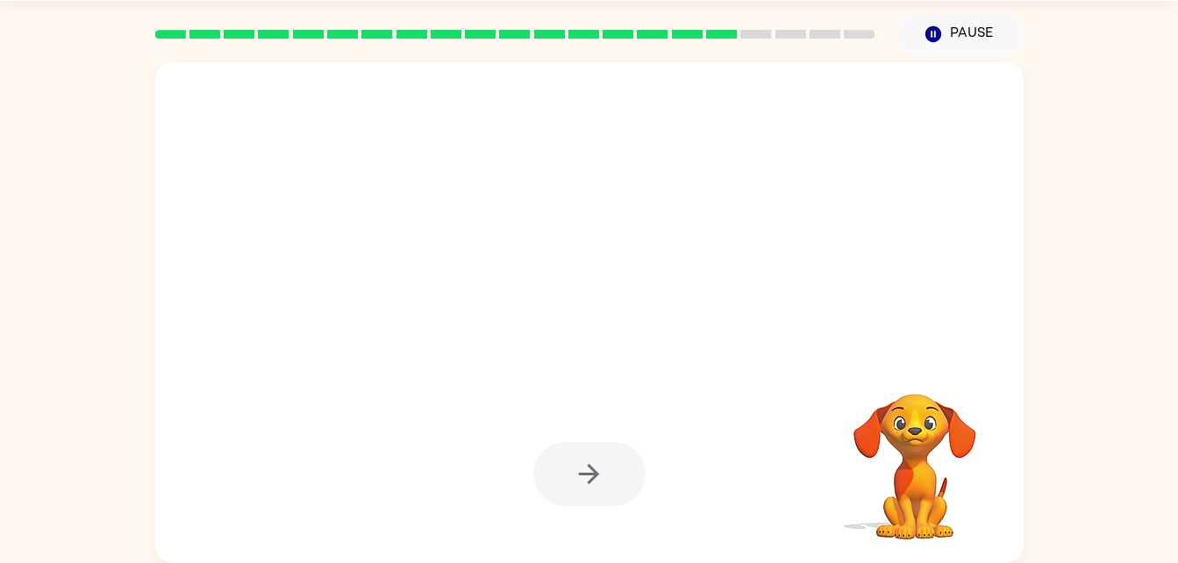
drag, startPoint x: 624, startPoint y: 468, endPoint x: 887, endPoint y: 312, distance: 305.9
click at [887, 312] on div at bounding box center [547, 281] width 749 height 63
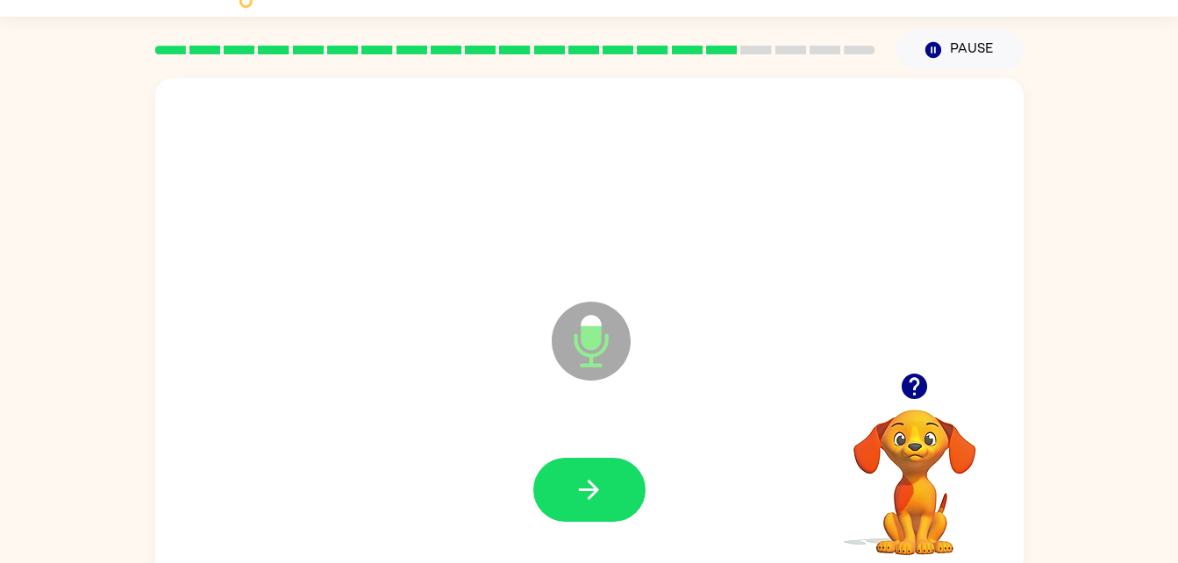
scroll to position [29, 0]
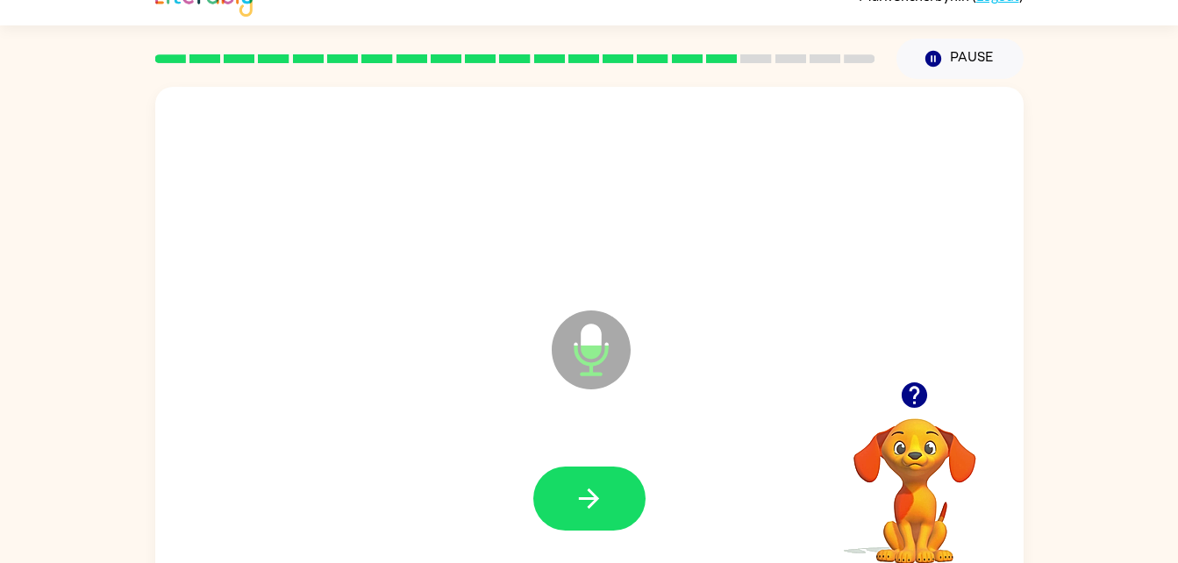
drag, startPoint x: 752, startPoint y: 320, endPoint x: 574, endPoint y: 328, distance: 178.2
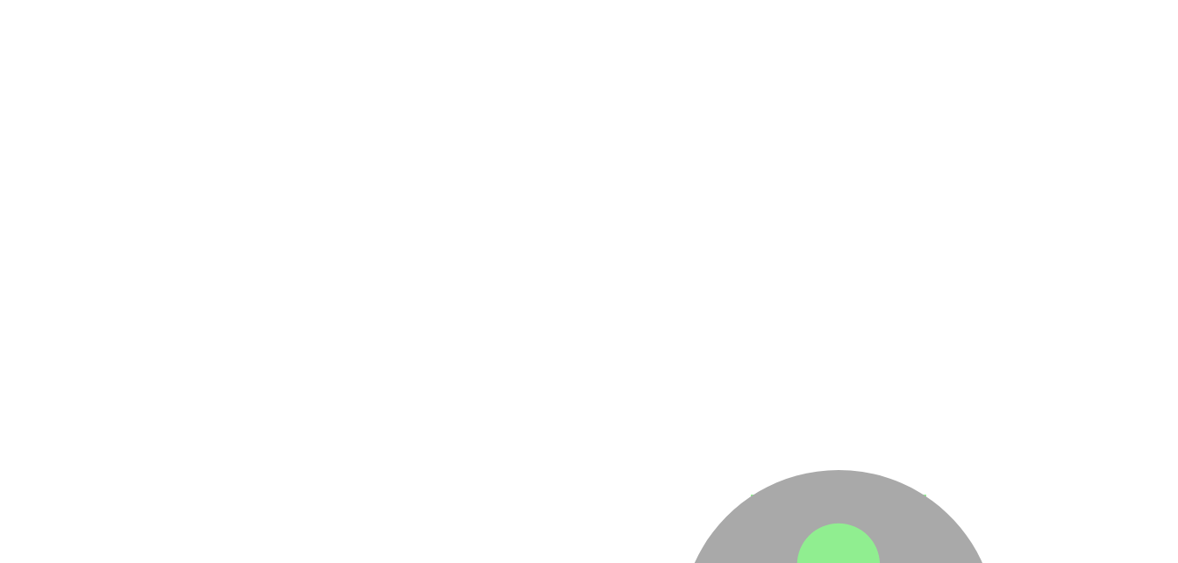
drag, startPoint x: 574, startPoint y: 328, endPoint x: 474, endPoint y: 242, distance: 131.2
click at [474, 242] on div at bounding box center [589, 194] width 833 height 144
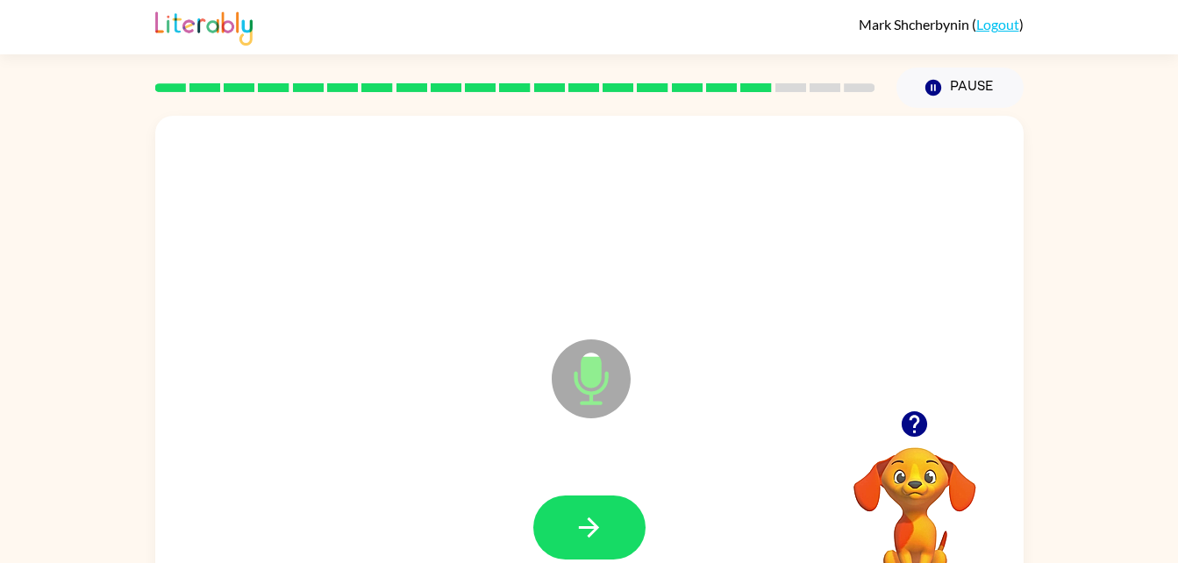
scroll to position [0, 0]
click at [615, 511] on button "button" at bounding box center [589, 528] width 112 height 64
click at [595, 522] on icon "button" at bounding box center [589, 527] width 31 height 31
click at [632, 528] on button "button" at bounding box center [589, 528] width 112 height 64
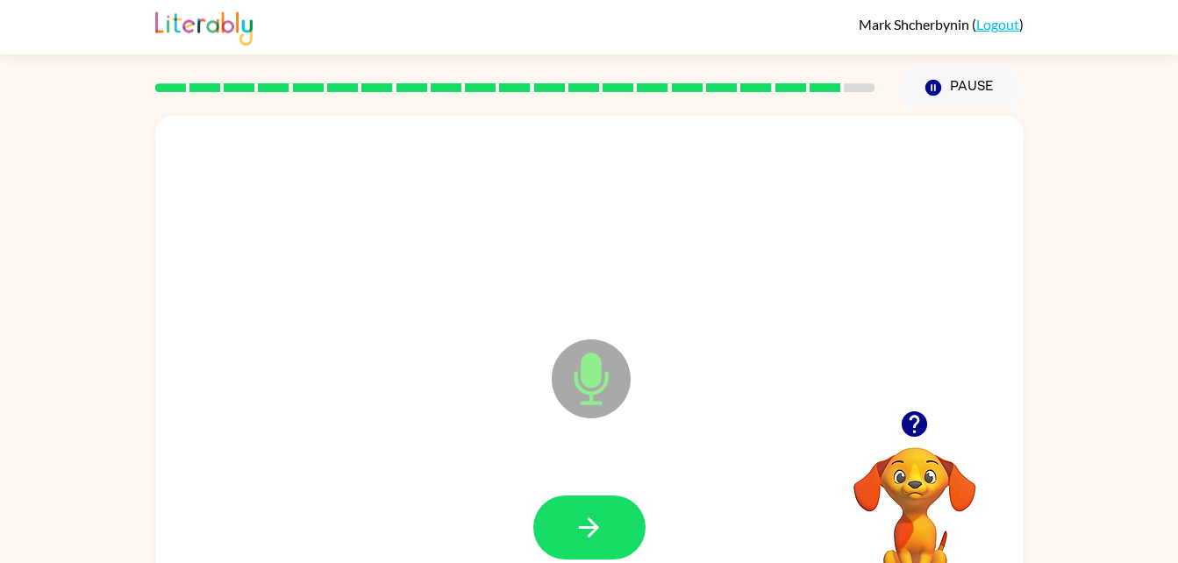
click at [757, 324] on div "Microphone The Microphone is here when it is your turn to talk" at bounding box center [547, 334] width 749 height 63
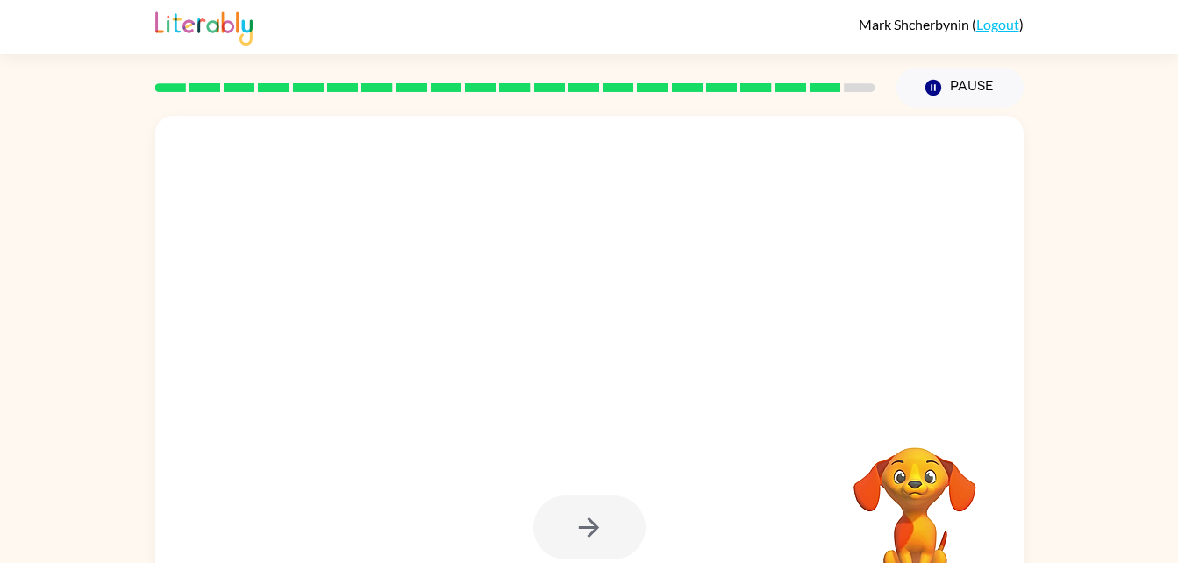
click at [580, 526] on div at bounding box center [589, 528] width 112 height 64
click at [594, 508] on div at bounding box center [589, 528] width 112 height 64
click at [592, 510] on div at bounding box center [589, 528] width 112 height 64
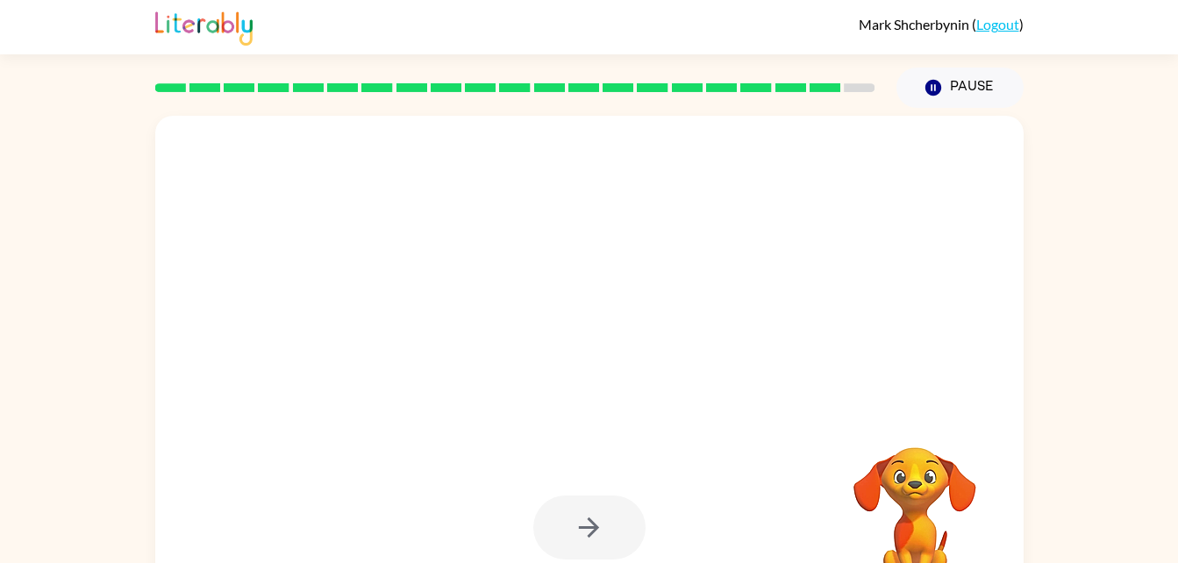
drag, startPoint x: 592, startPoint y: 510, endPoint x: 502, endPoint y: 324, distance: 207.5
click at [502, 324] on div at bounding box center [547, 334] width 749 height 63
click at [574, 526] on div at bounding box center [589, 528] width 112 height 64
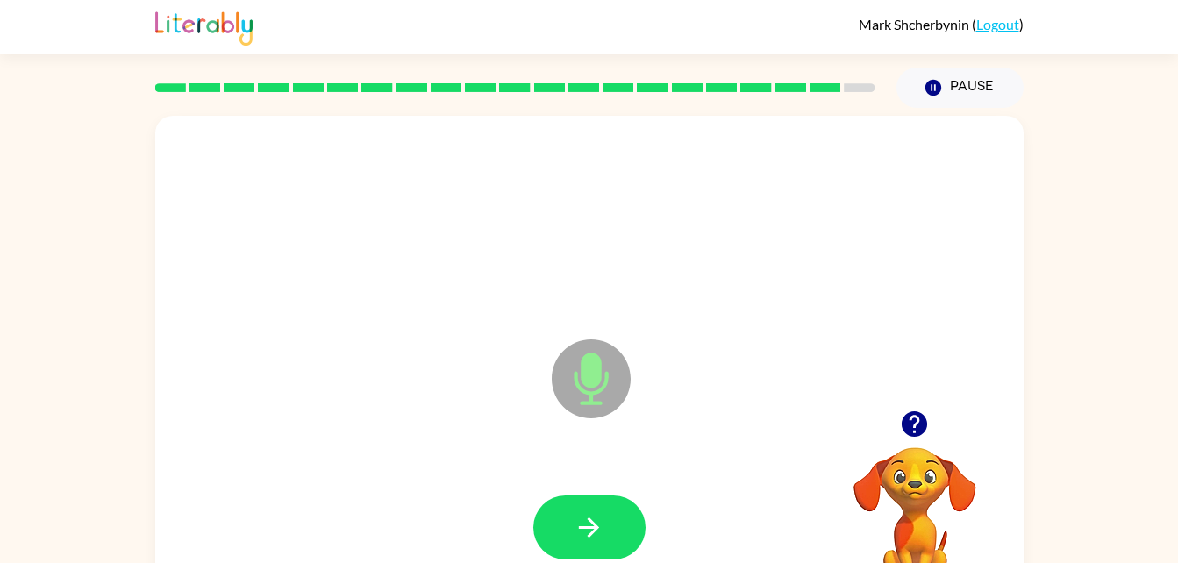
drag, startPoint x: 574, startPoint y: 526, endPoint x: 486, endPoint y: 443, distance: 121.6
click at [486, 443] on div "Microphone The Microphone is here when it is your turn to talk" at bounding box center [589, 366] width 868 height 501
click at [594, 535] on icon "button" at bounding box center [589, 527] width 31 height 31
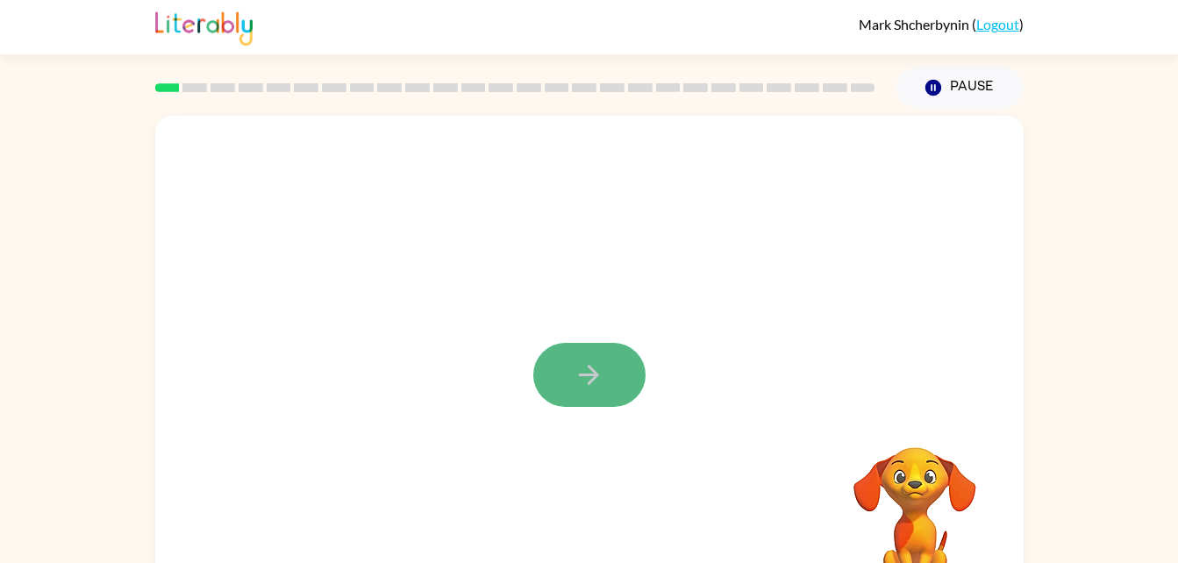
click at [584, 367] on icon "button" at bounding box center [589, 375] width 31 height 31
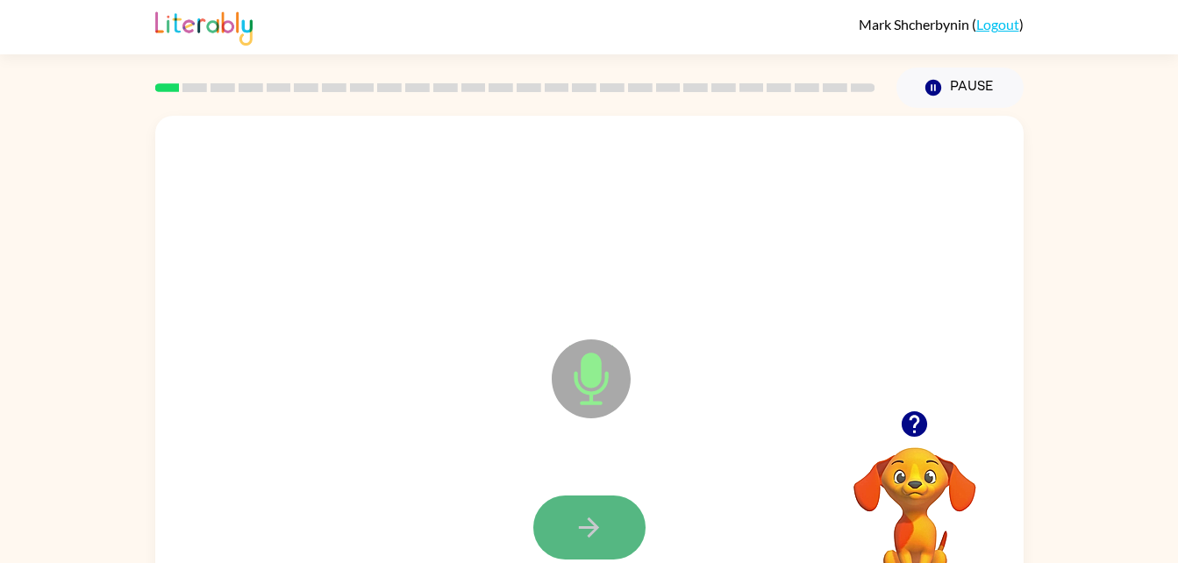
click at [595, 530] on icon "button" at bounding box center [589, 527] width 20 height 20
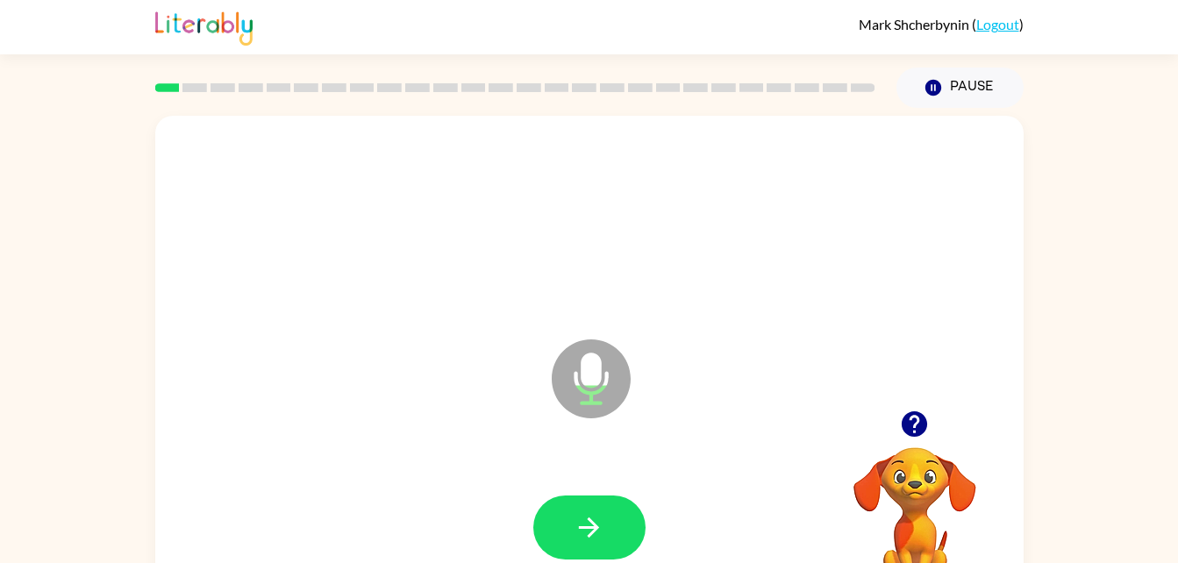
drag, startPoint x: 595, startPoint y: 530, endPoint x: 461, endPoint y: 489, distance: 140.1
click at [461, 489] on div at bounding box center [589, 528] width 833 height 144
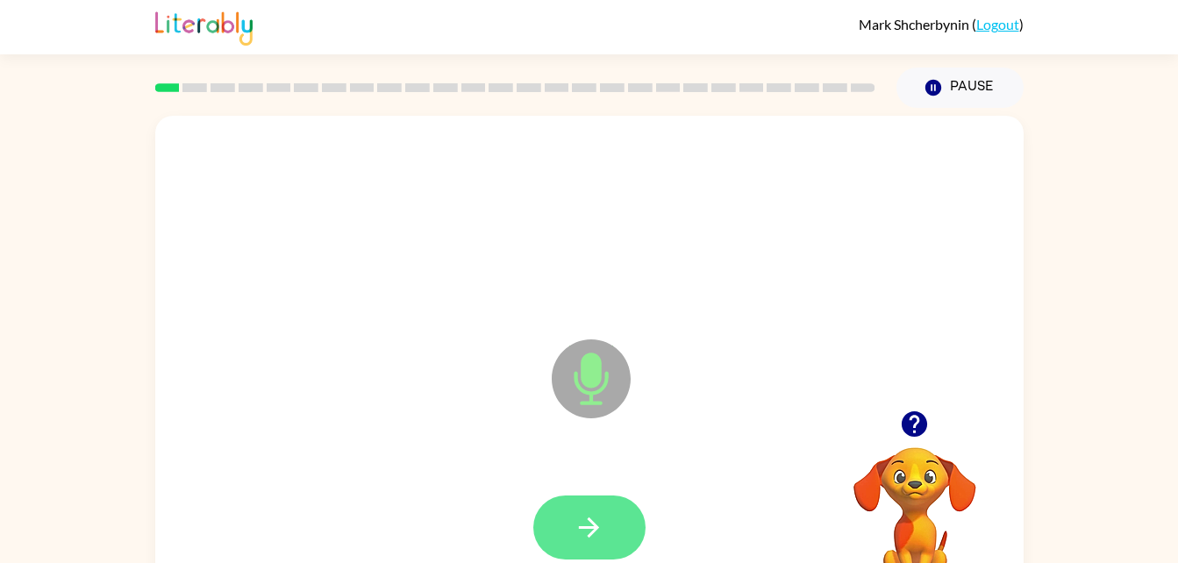
click at [581, 515] on icon "button" at bounding box center [589, 527] width 31 height 31
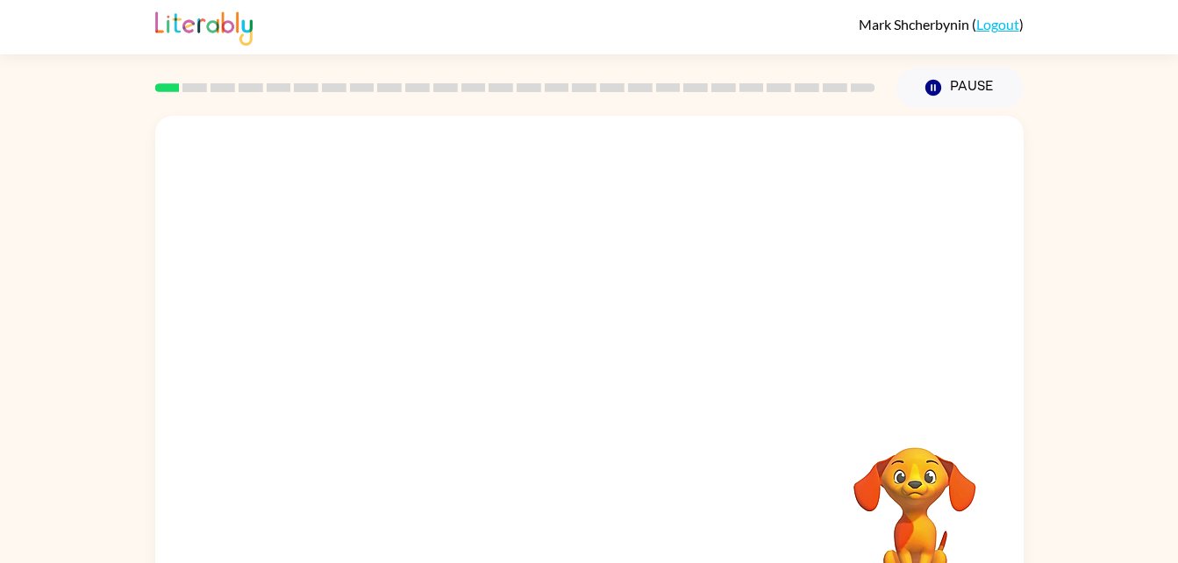
drag, startPoint x: 574, startPoint y: 538, endPoint x: 996, endPoint y: 417, distance: 439.7
click at [996, 417] on div "Your browser must support playing .mp4 files to use Literably. Please try using…" at bounding box center [589, 366] width 868 height 501
click at [595, 516] on div at bounding box center [589, 528] width 112 height 64
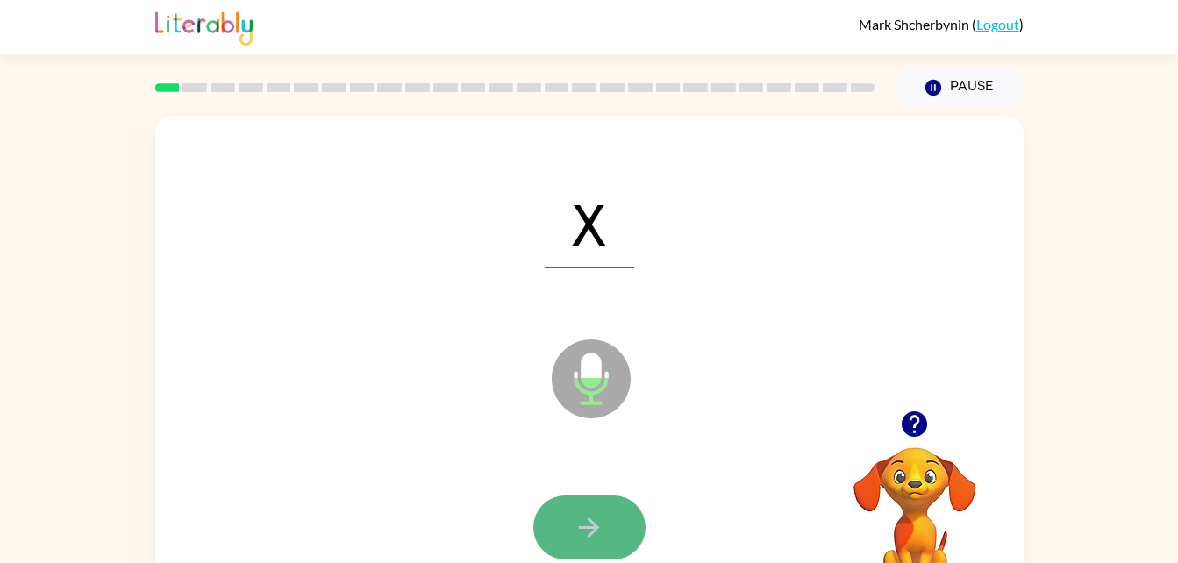
click at [595, 516] on icon "button" at bounding box center [589, 527] width 31 height 31
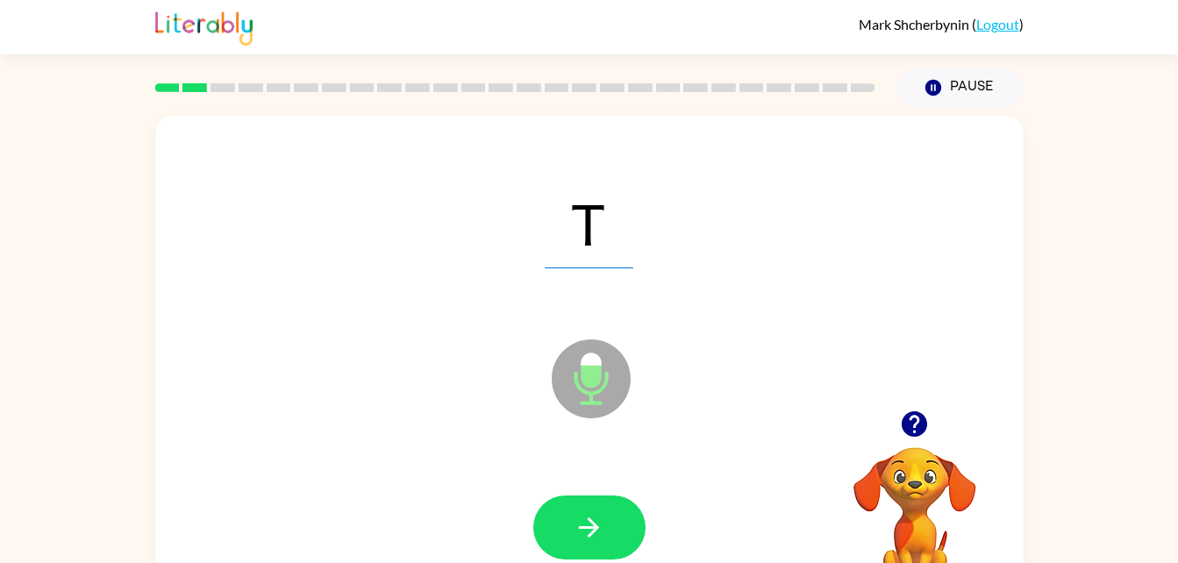
drag, startPoint x: 595, startPoint y: 516, endPoint x: 590, endPoint y: 495, distance: 21.5
click at [590, 496] on button "button" at bounding box center [589, 528] width 112 height 64
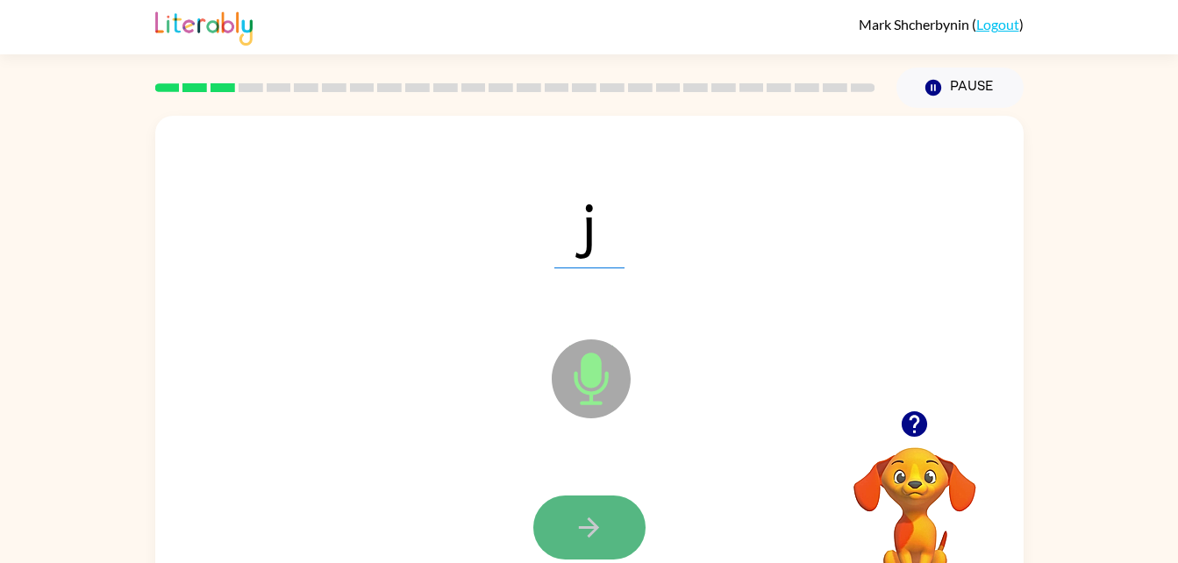
click at [549, 524] on button "button" at bounding box center [589, 528] width 112 height 64
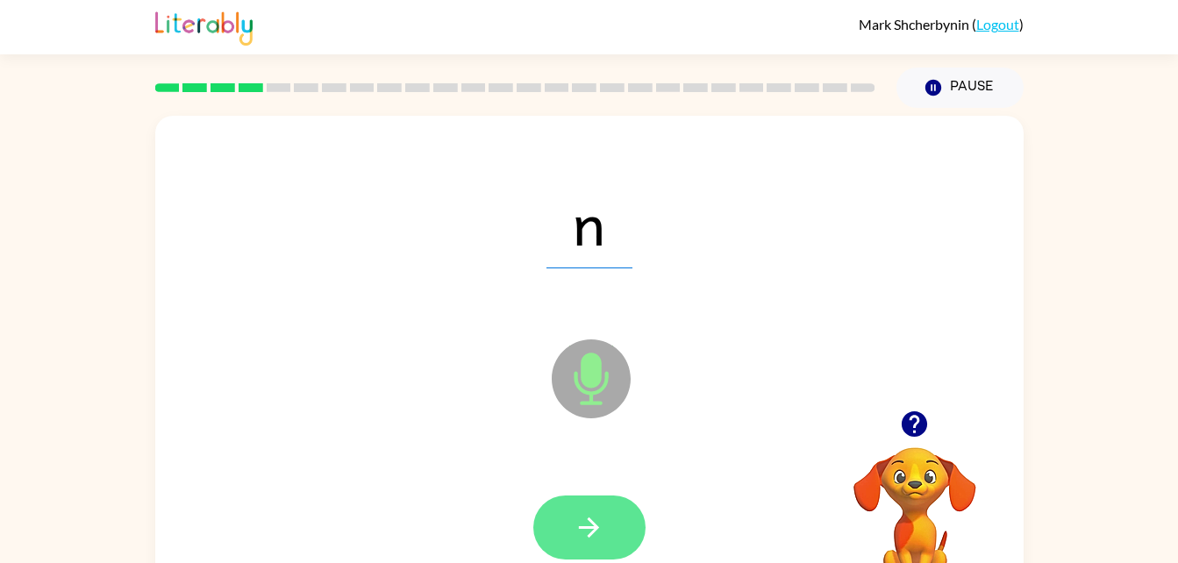
click at [551, 525] on button "button" at bounding box center [589, 528] width 112 height 64
click at [573, 532] on button "button" at bounding box center [589, 528] width 112 height 64
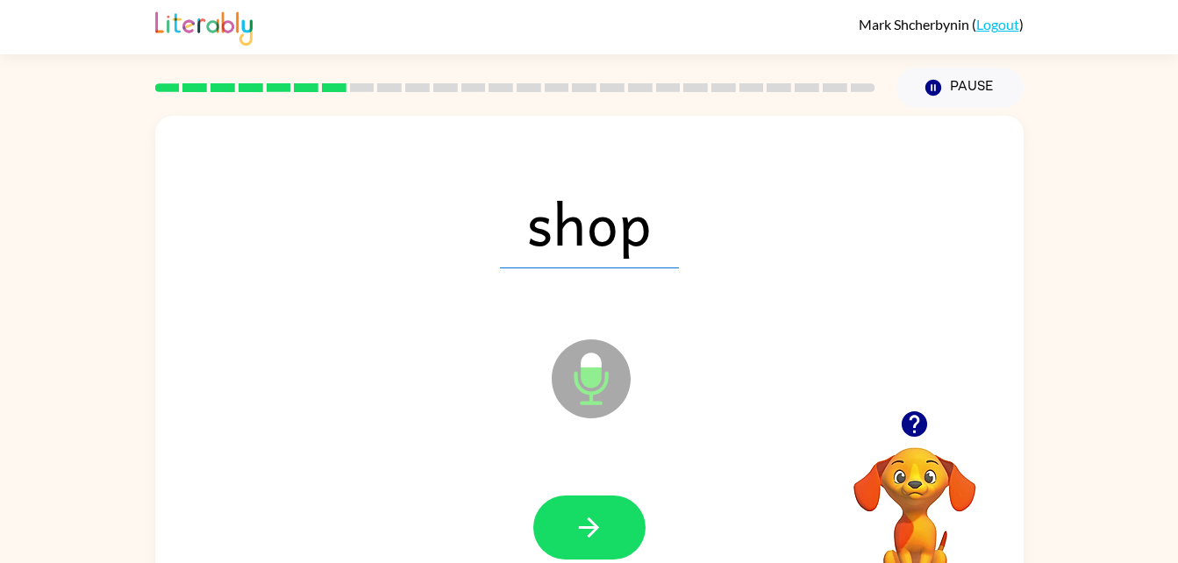
click at [573, 527] on button "button" at bounding box center [589, 528] width 112 height 64
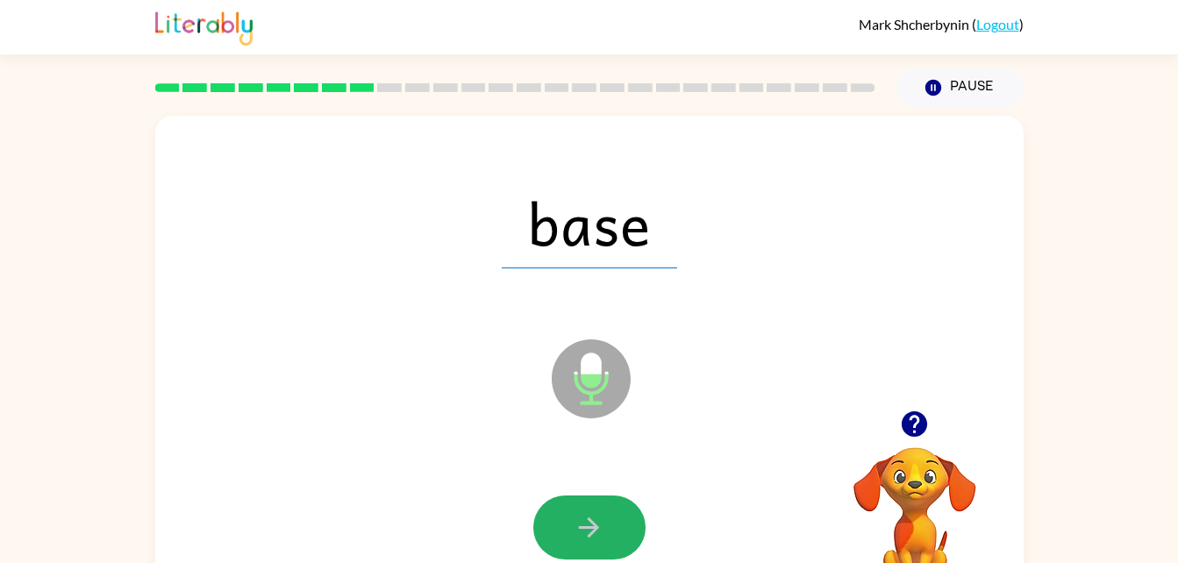
click at [573, 527] on button "button" at bounding box center [589, 528] width 112 height 64
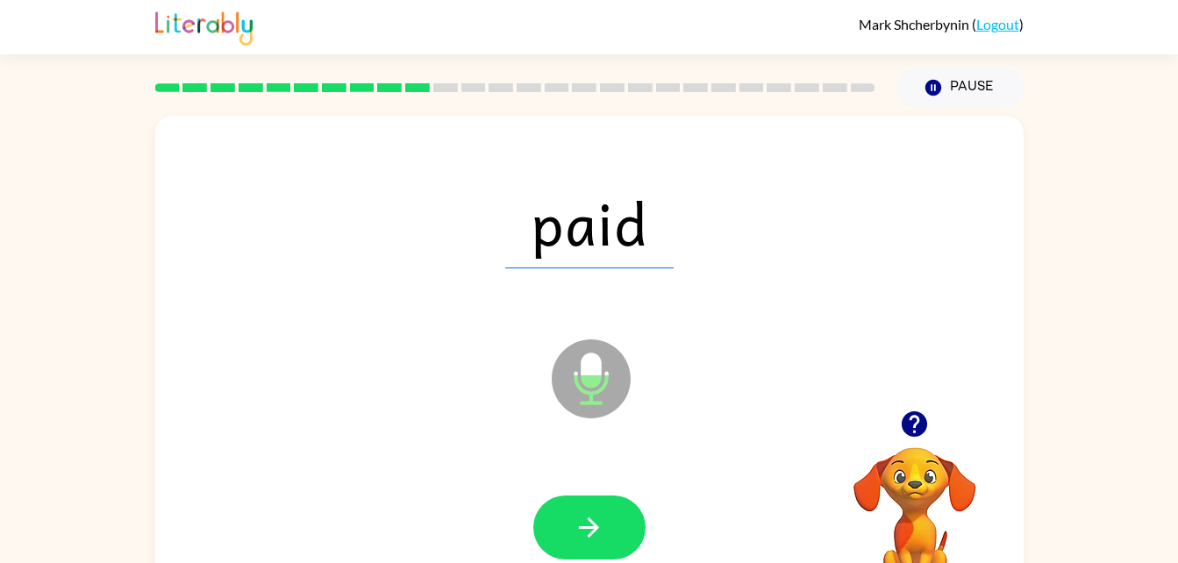
drag, startPoint x: 573, startPoint y: 527, endPoint x: 424, endPoint y: 403, distance: 194.3
click at [424, 403] on div "paid Microphone The Microphone is here when it is your turn to talk" at bounding box center [589, 366] width 868 height 501
click at [624, 363] on icon at bounding box center [591, 378] width 79 height 79
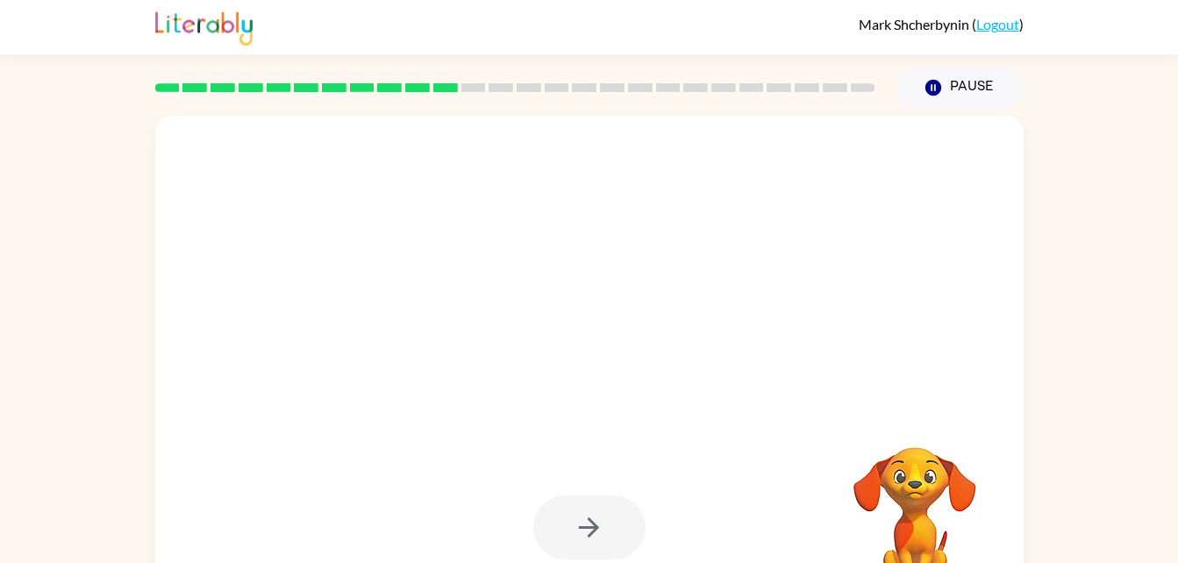
click at [574, 509] on div at bounding box center [589, 528] width 112 height 64
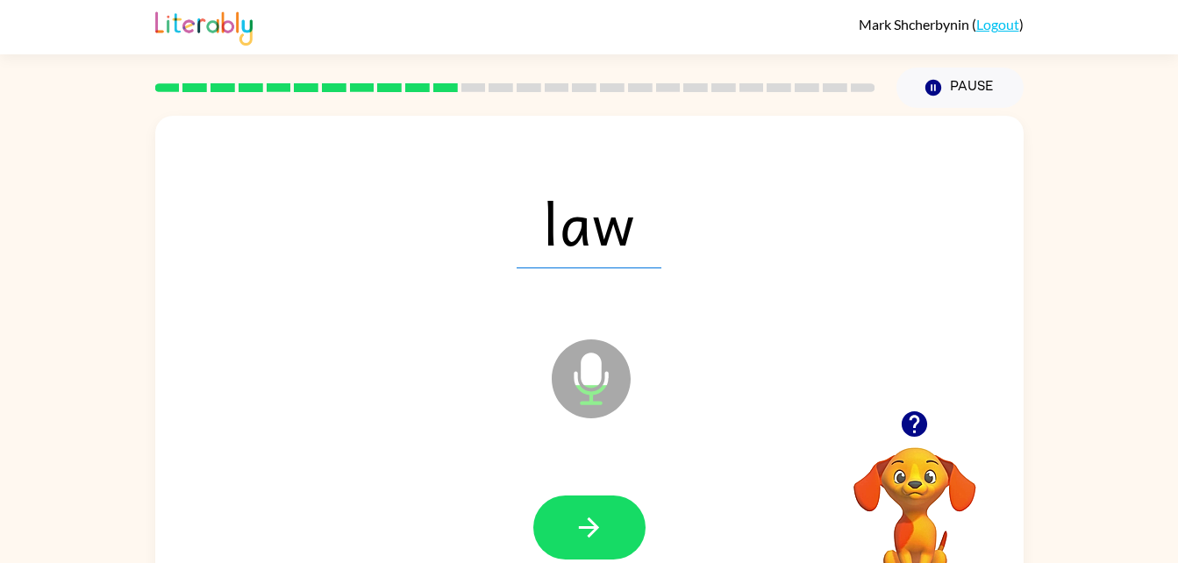
click at [383, 96] on div at bounding box center [515, 87] width 741 height 61
click at [406, 94] on div at bounding box center [515, 87] width 741 height 61
click at [574, 509] on button "button" at bounding box center [589, 528] width 112 height 64
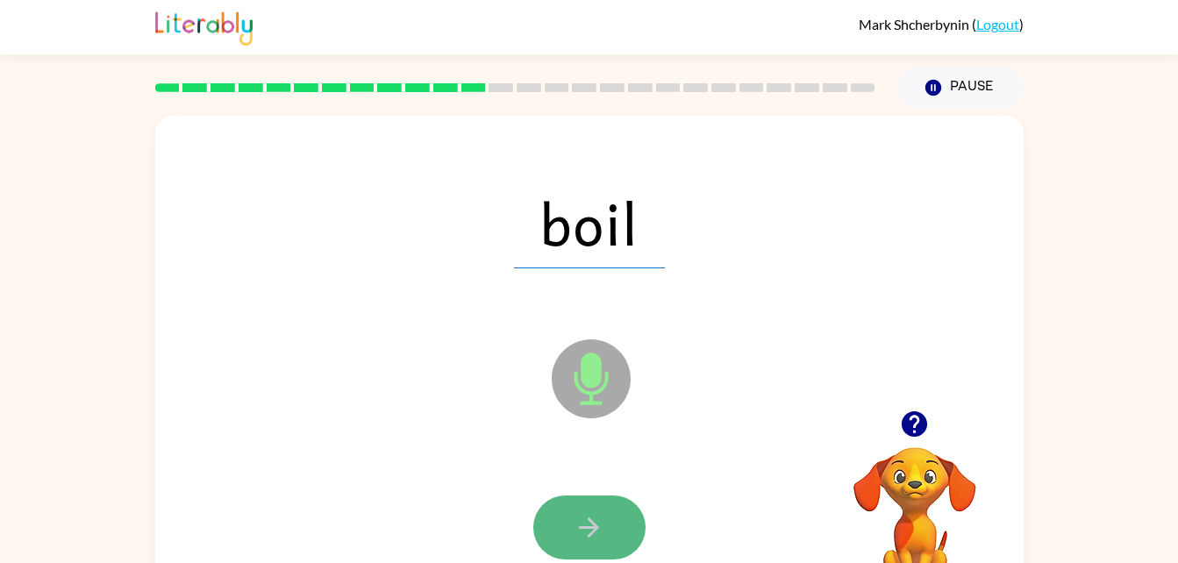
click at [585, 531] on icon "button" at bounding box center [589, 527] width 31 height 31
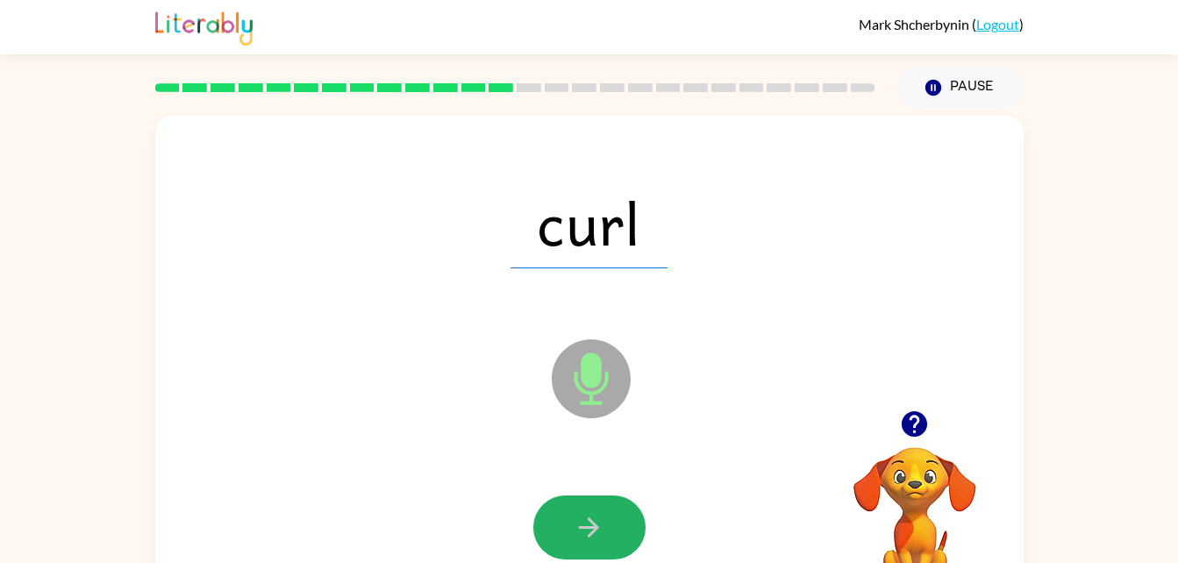
click at [585, 531] on icon "button" at bounding box center [589, 527] width 31 height 31
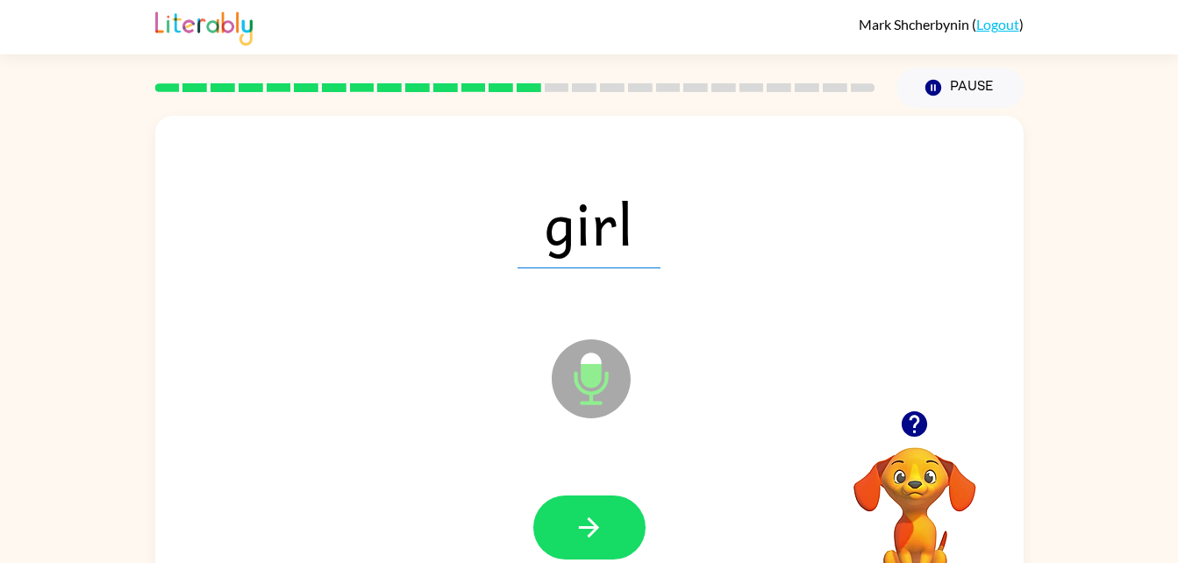
click at [585, 531] on icon "button" at bounding box center [589, 527] width 31 height 31
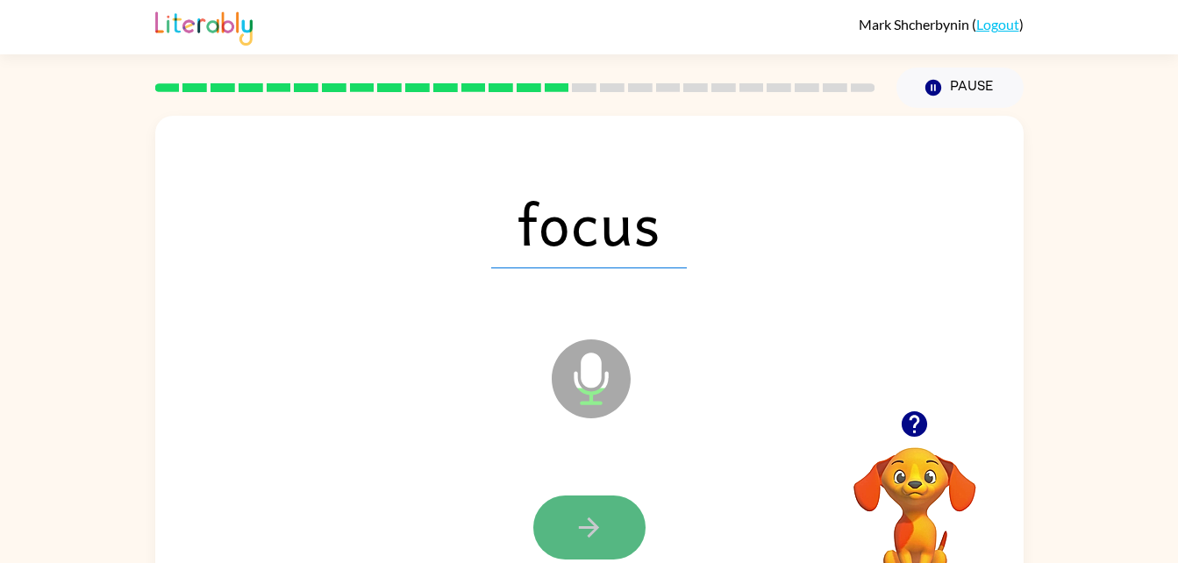
click at [588, 535] on icon "button" at bounding box center [589, 527] width 20 height 20
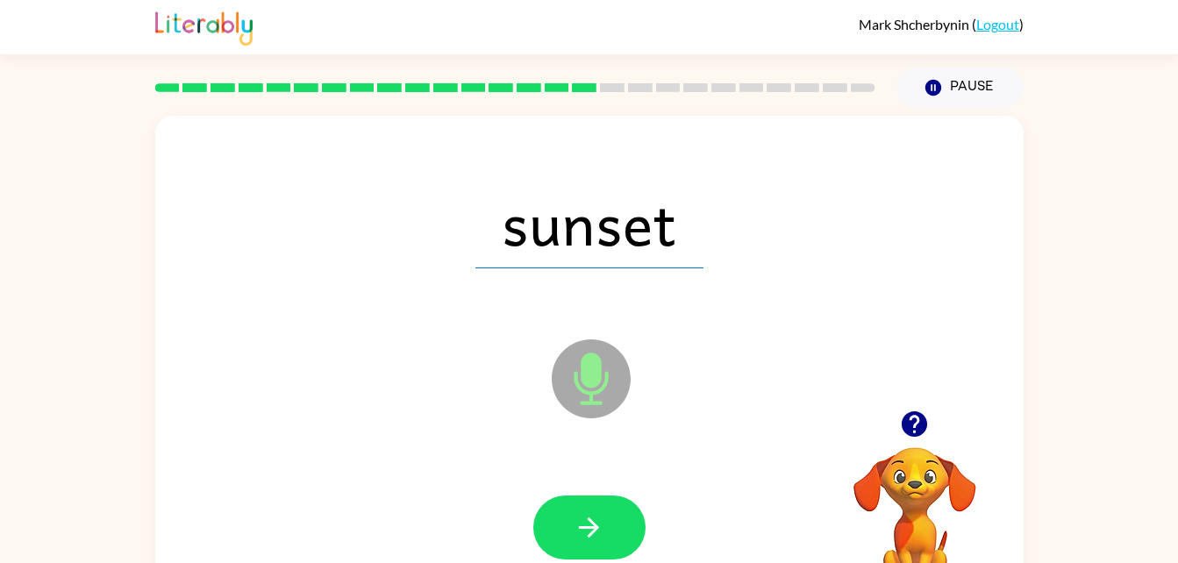
drag, startPoint x: 588, startPoint y: 535, endPoint x: 312, endPoint y: 387, distance: 313.5
click at [312, 387] on div "sunset Microphone The Microphone is here when it is your turn to talk" at bounding box center [589, 366] width 868 height 501
click at [607, 508] on button "button" at bounding box center [589, 528] width 112 height 64
drag, startPoint x: 607, startPoint y: 508, endPoint x: 476, endPoint y: 491, distance: 131.7
click at [476, 491] on div at bounding box center [589, 528] width 833 height 144
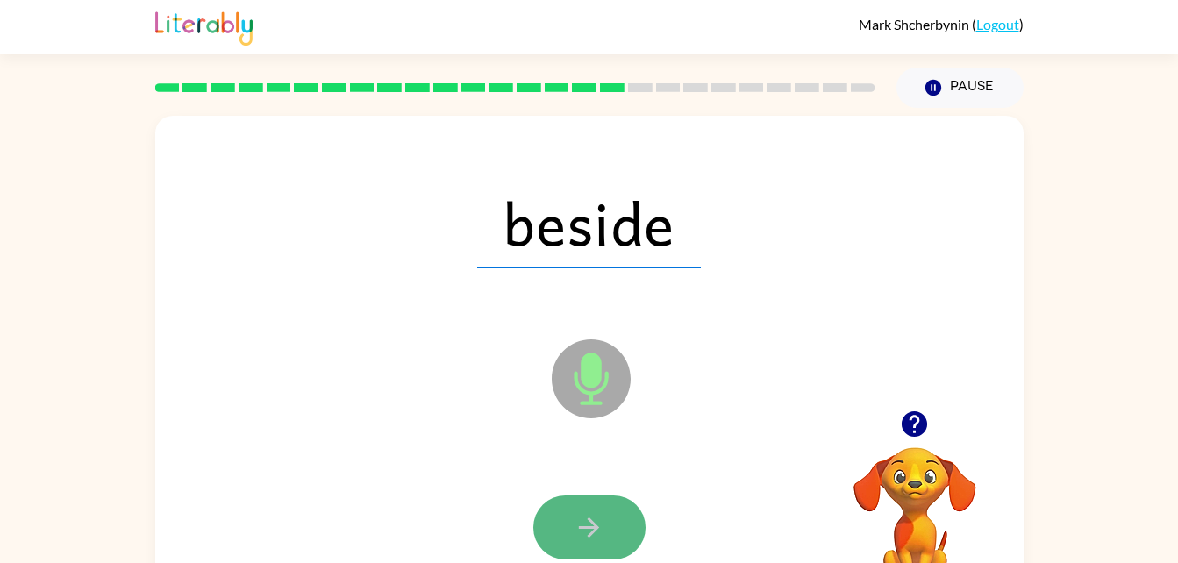
click at [570, 547] on button "button" at bounding box center [589, 528] width 112 height 64
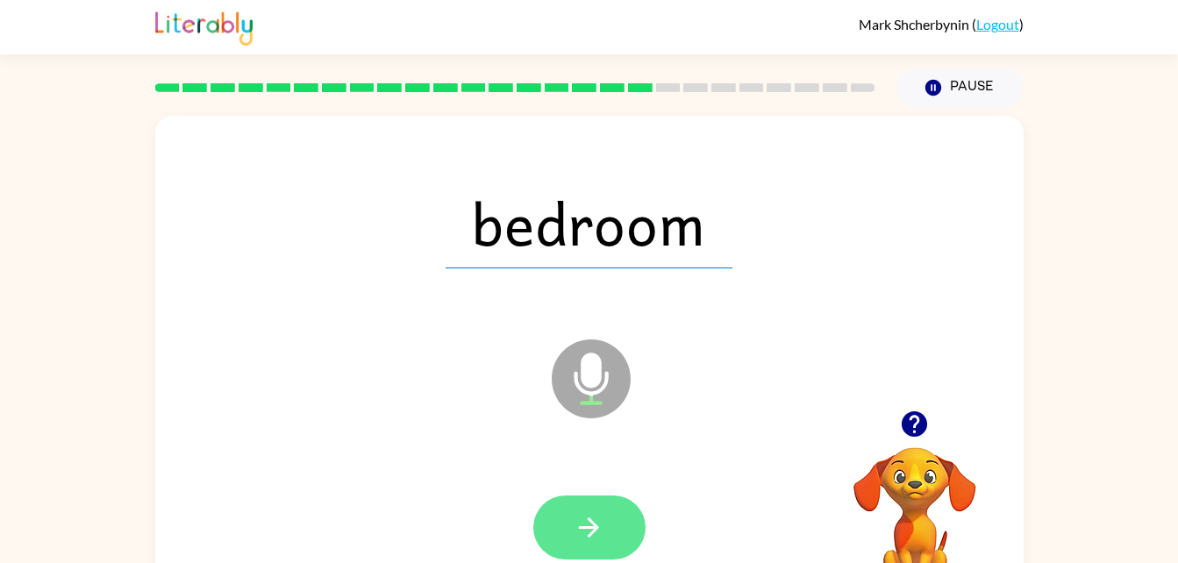
drag, startPoint x: 570, startPoint y: 547, endPoint x: 546, endPoint y: 524, distance: 33.5
click at [546, 524] on button "button" at bounding box center [589, 528] width 112 height 64
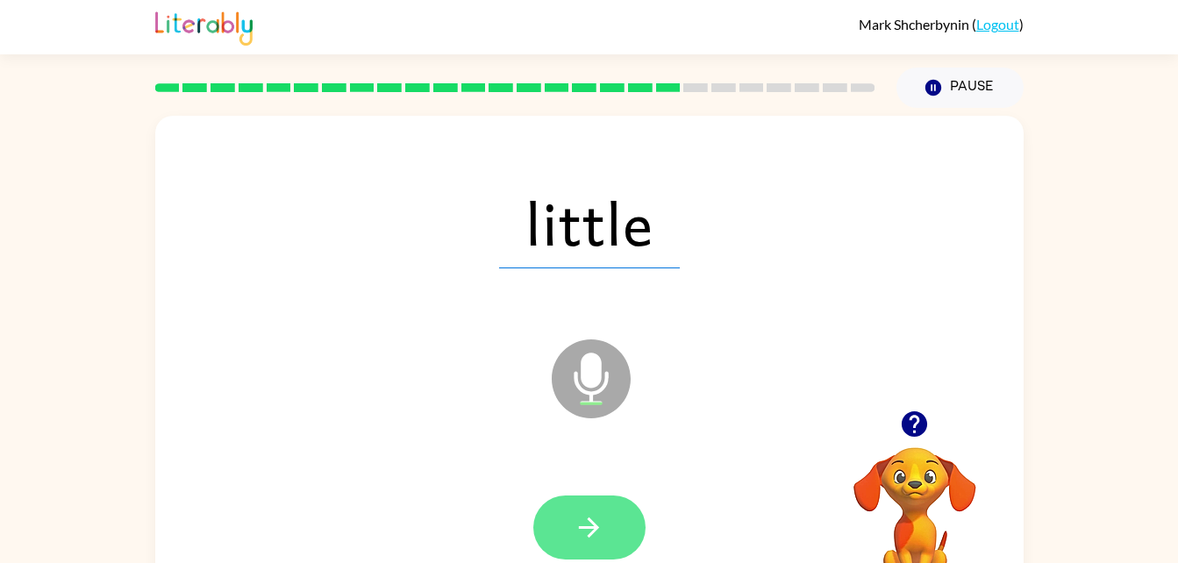
click at [573, 545] on button "button" at bounding box center [589, 528] width 112 height 64
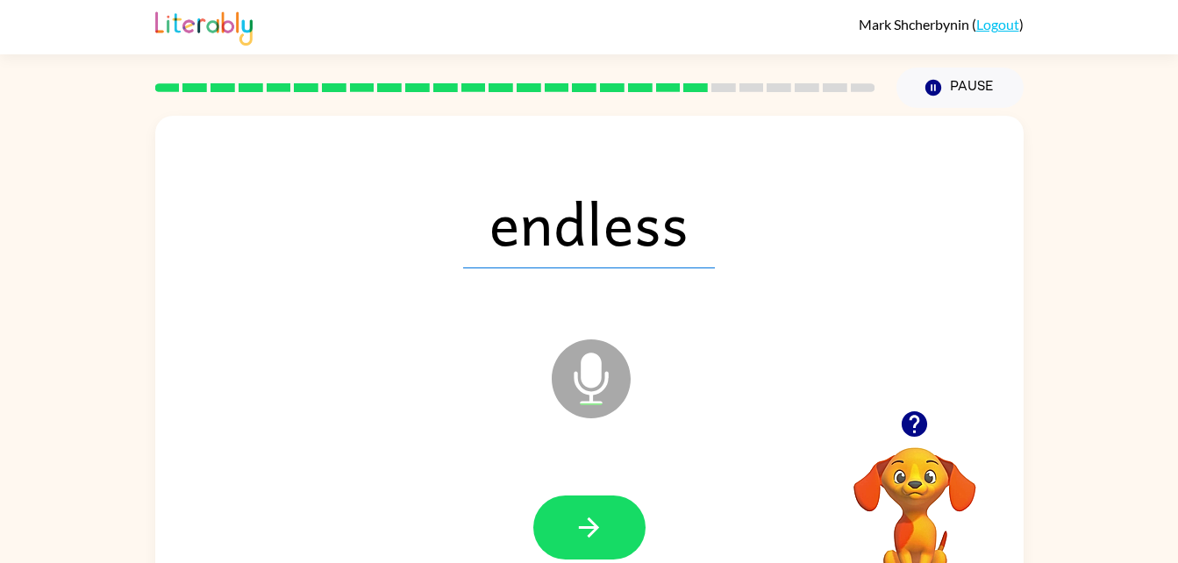
click at [573, 545] on button "button" at bounding box center [589, 528] width 112 height 64
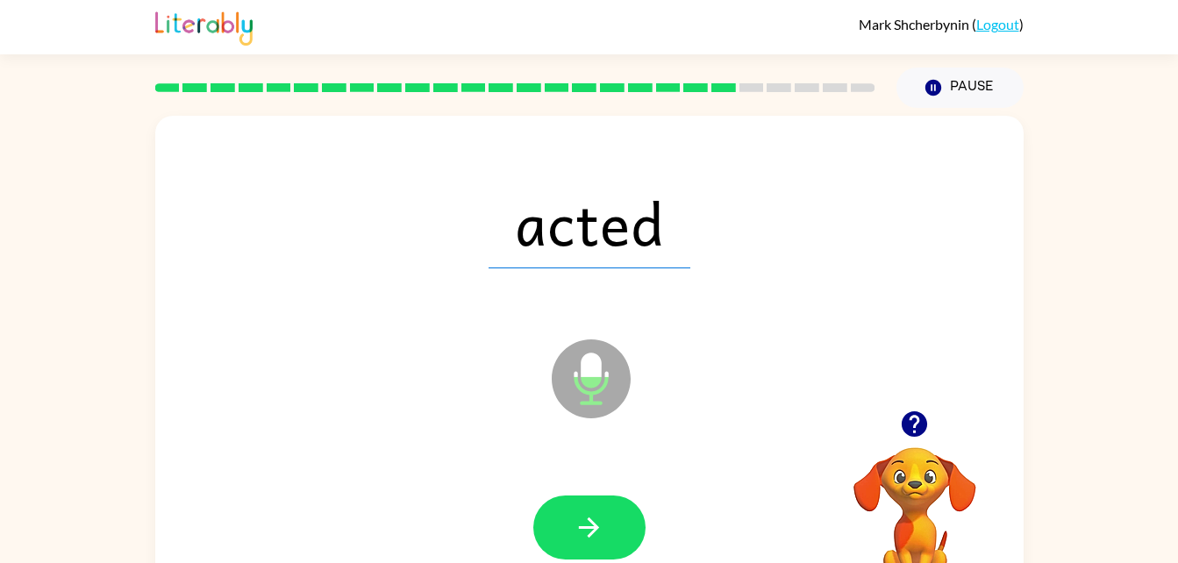
click at [573, 545] on button "button" at bounding box center [589, 528] width 112 height 64
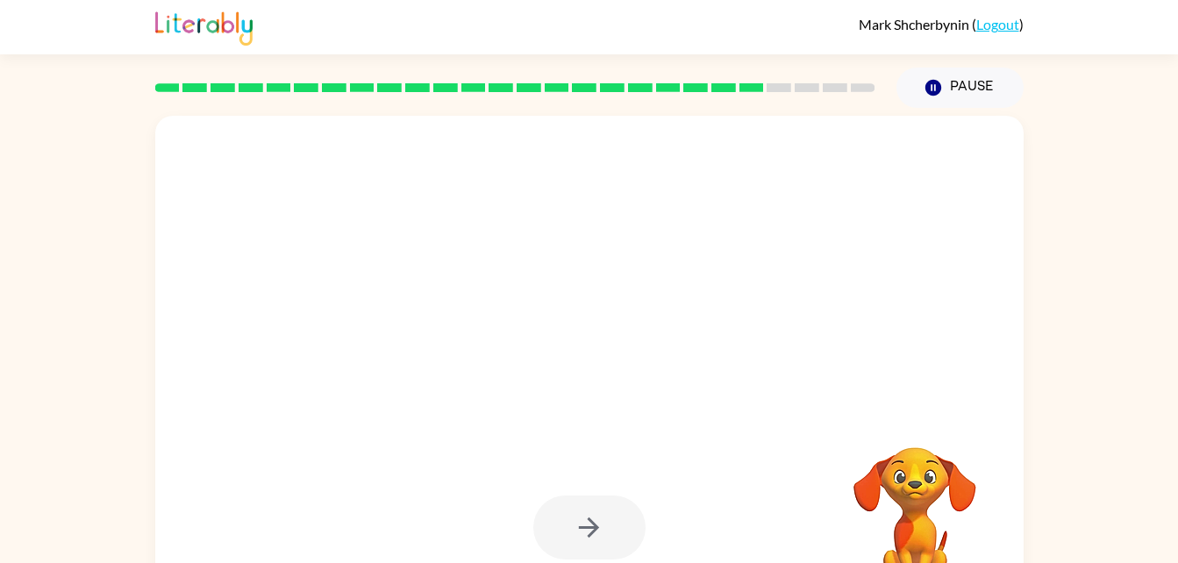
click at [567, 526] on div at bounding box center [589, 528] width 112 height 64
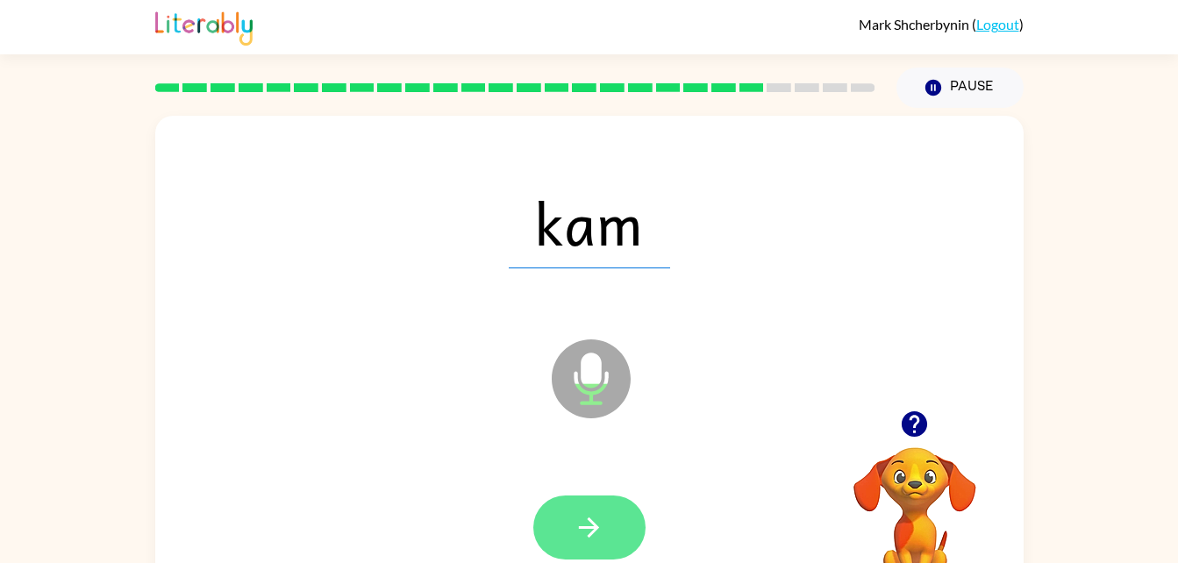
click at [591, 545] on button "button" at bounding box center [589, 528] width 112 height 64
click at [590, 544] on button "button" at bounding box center [589, 528] width 112 height 64
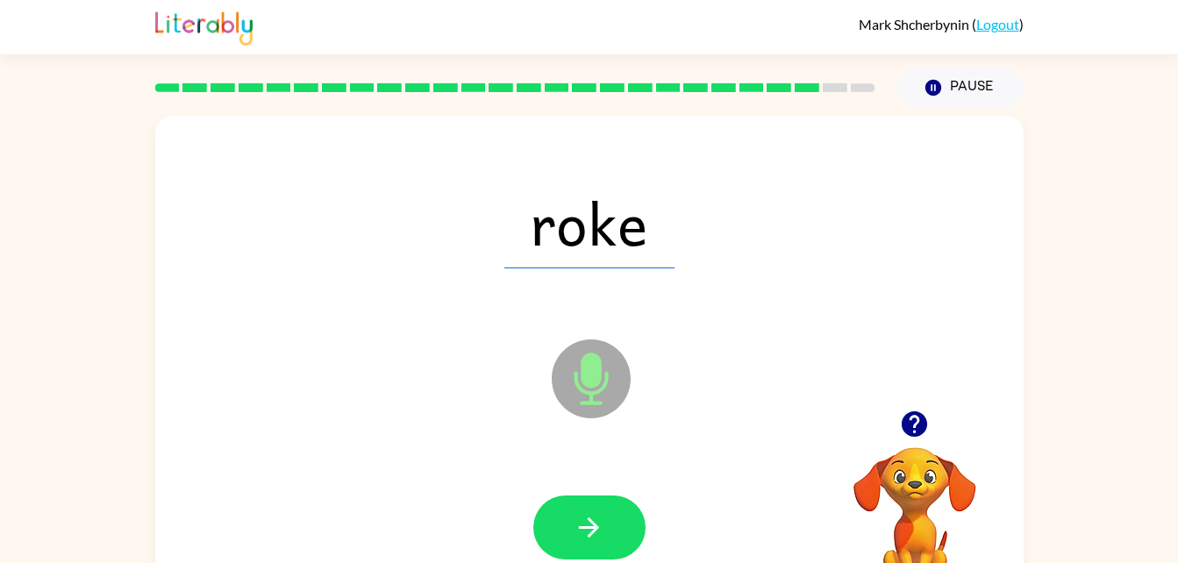
click at [590, 544] on button "button" at bounding box center [589, 528] width 112 height 64
